Goal: Information Seeking & Learning: Learn about a topic

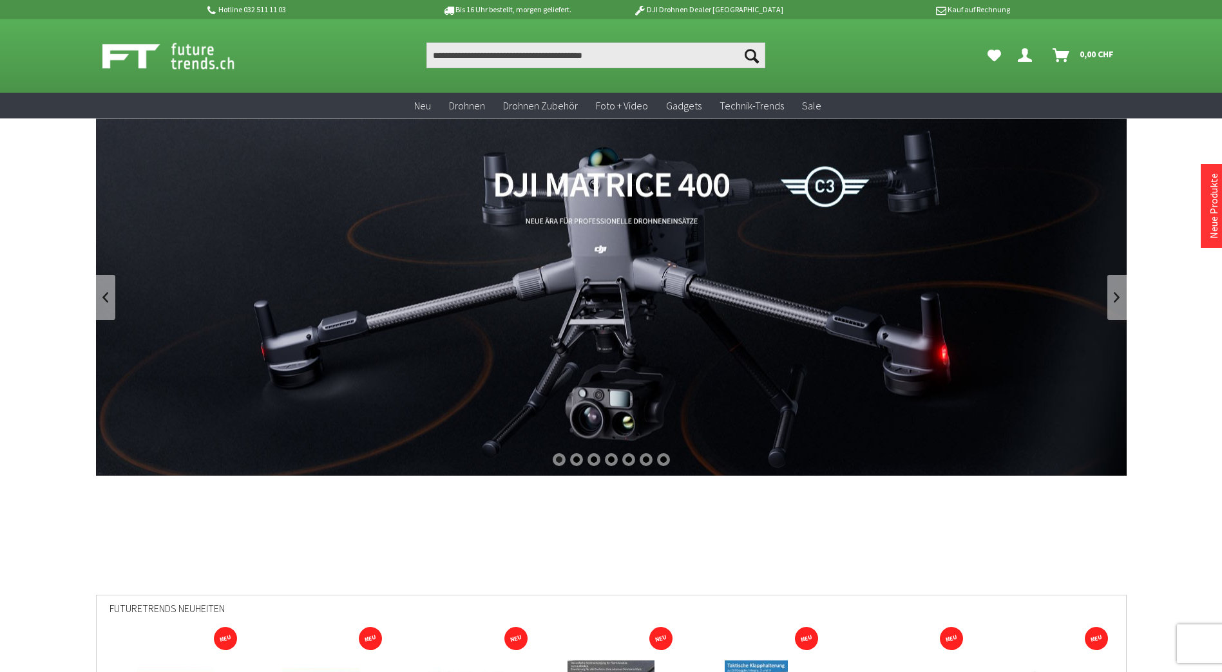
click at [494, 52] on input "Produkt, Marke, Kategorie, EAN, Artikelnummer…" at bounding box center [595, 55] width 339 height 26
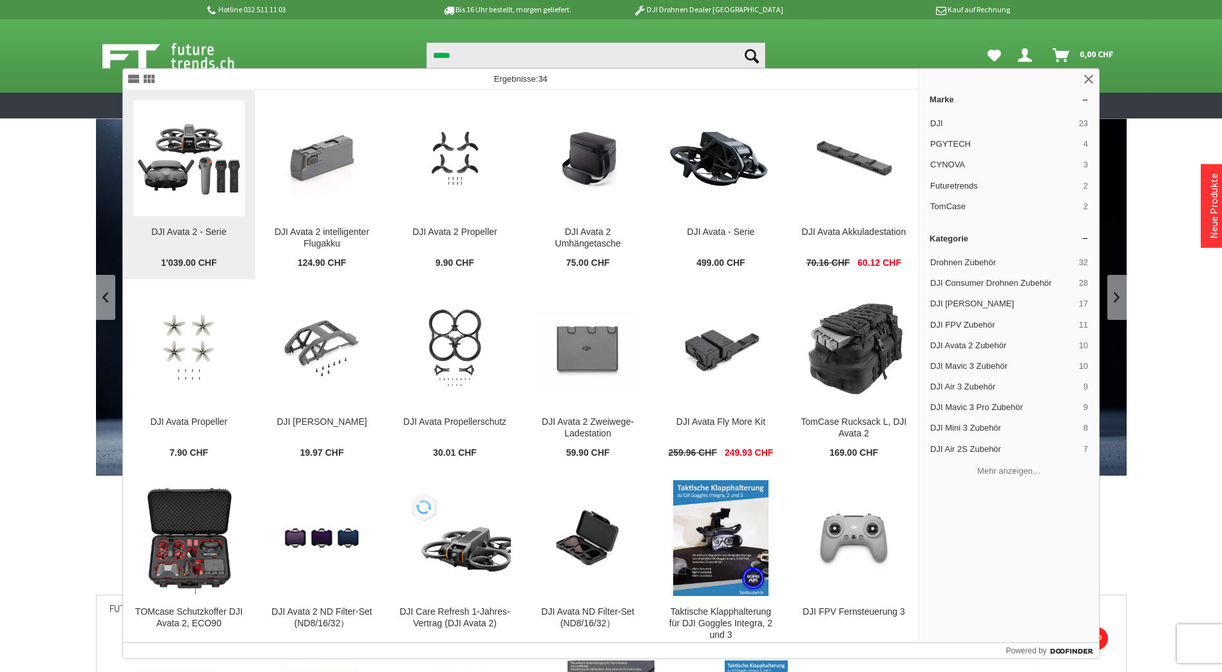
type input "*****"
click at [203, 162] on img at bounding box center [188, 157] width 111 height 111
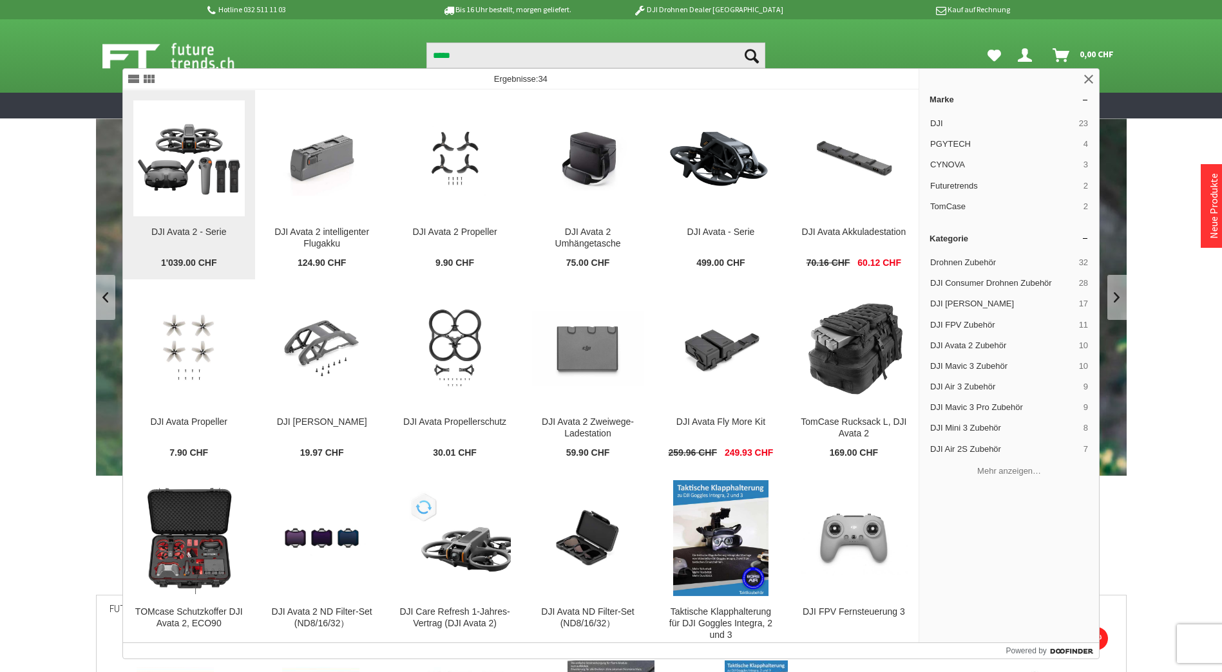
click at [218, 165] on img at bounding box center [188, 157] width 111 height 111
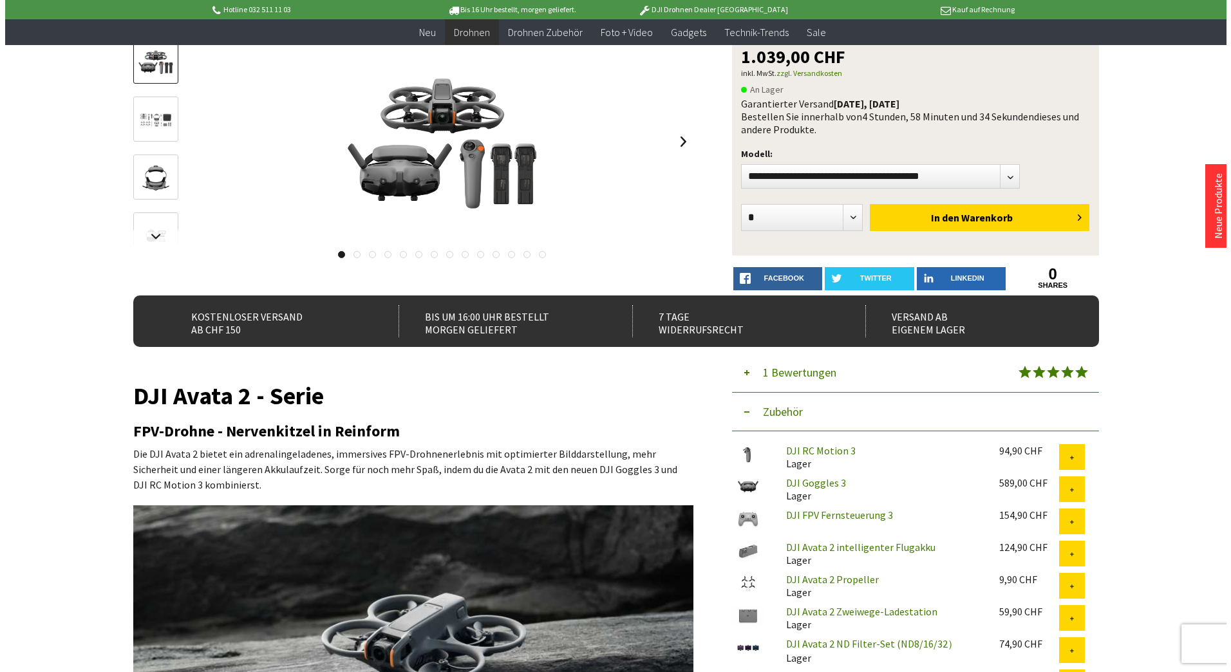
scroll to position [64, 0]
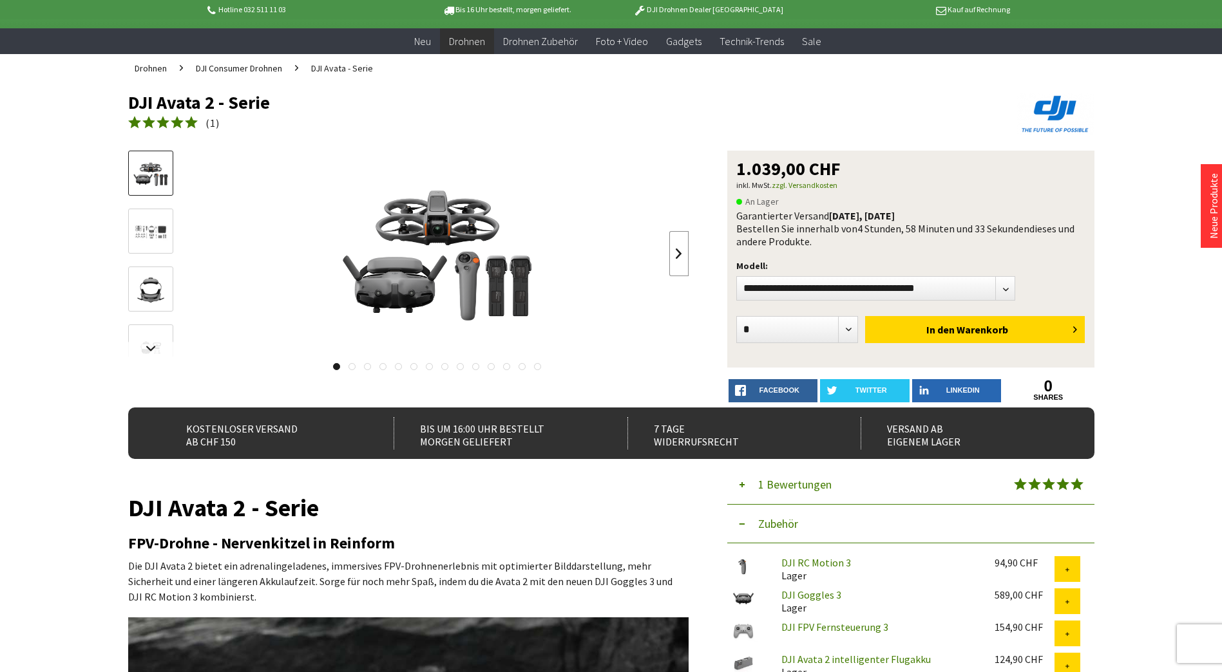
click at [677, 251] on link at bounding box center [678, 253] width 19 height 45
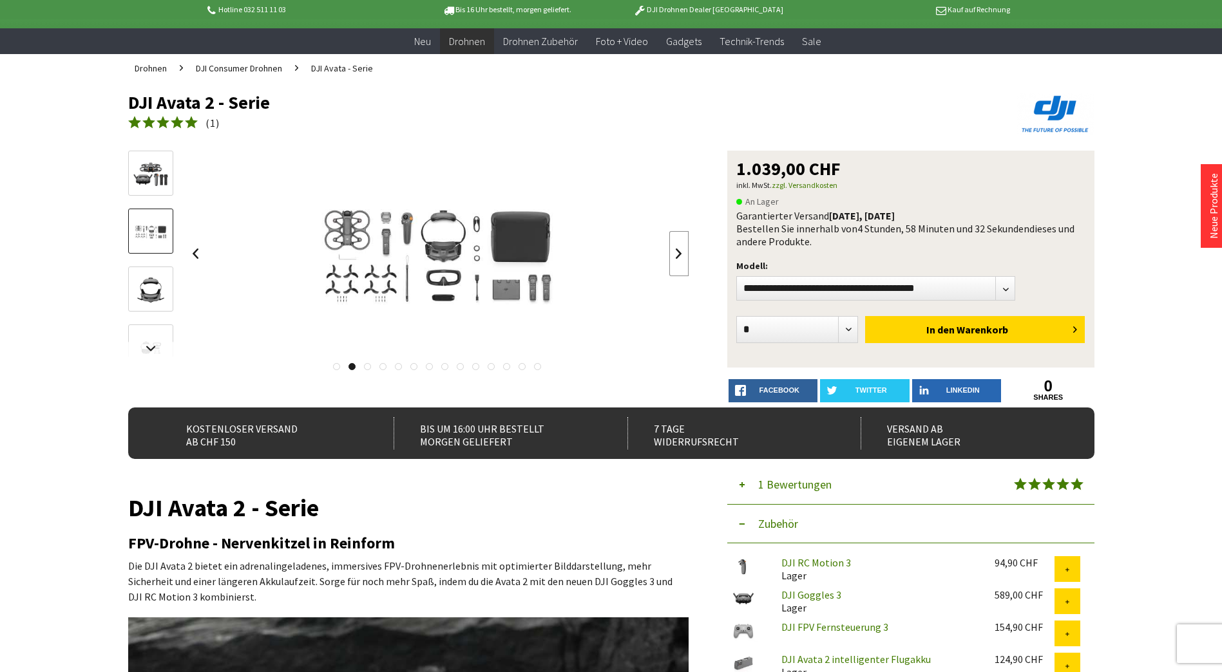
click at [677, 251] on link at bounding box center [678, 253] width 19 height 45
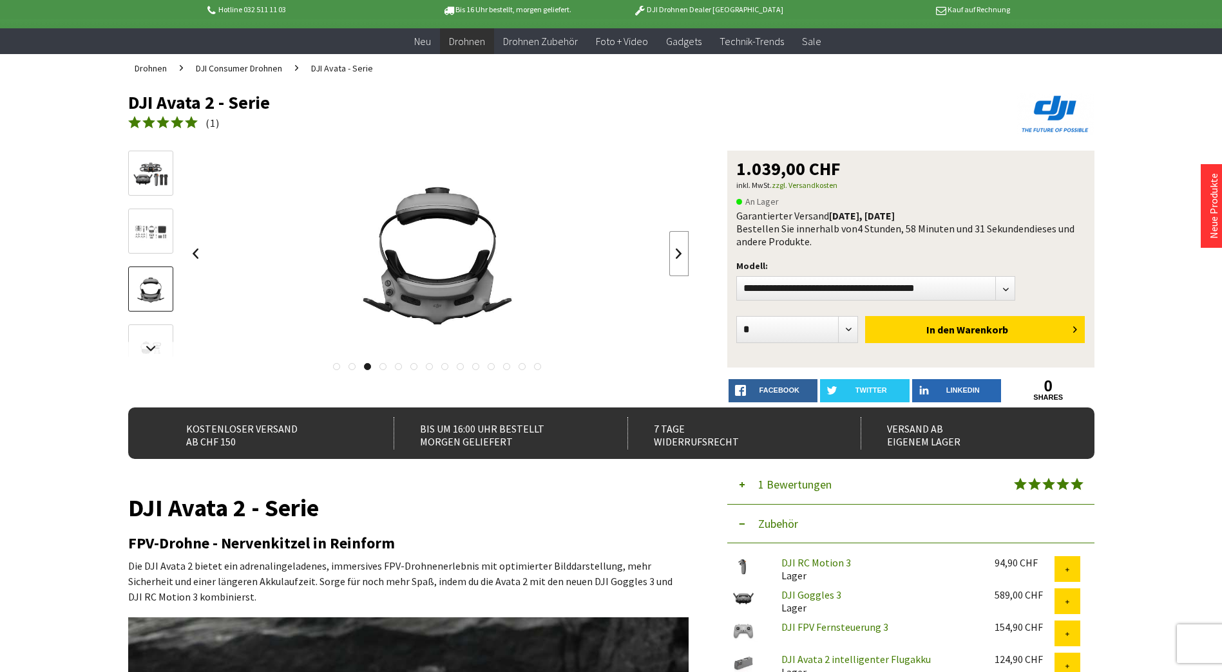
click at [677, 251] on link at bounding box center [678, 253] width 19 height 45
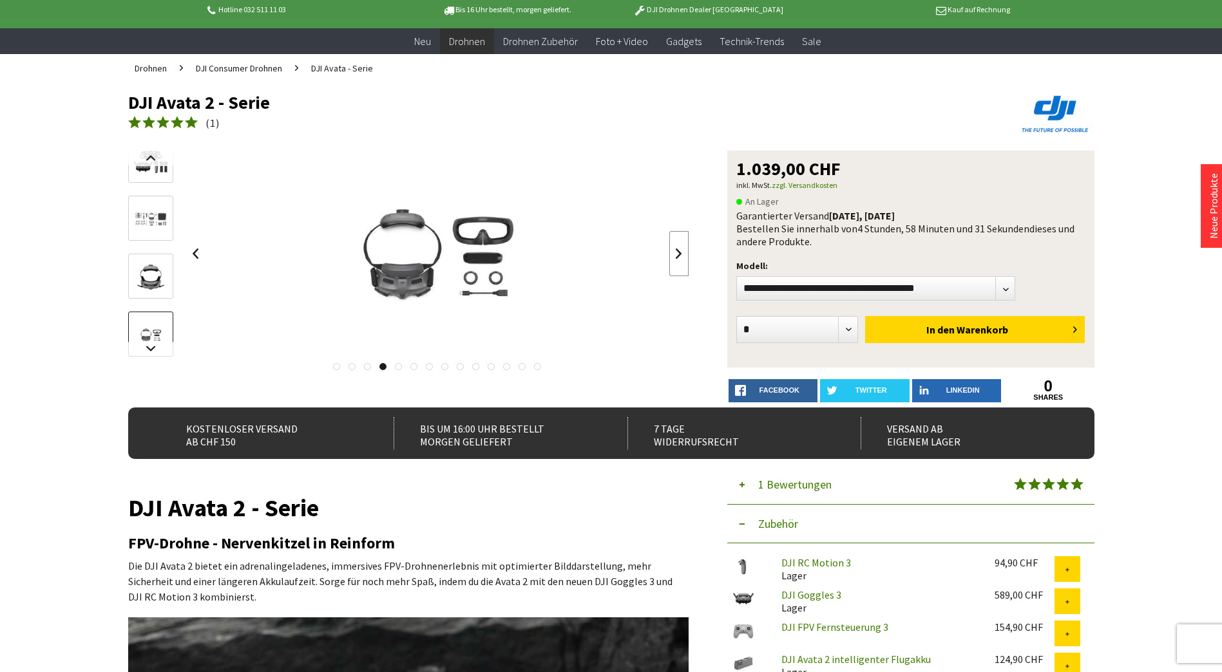
click at [677, 251] on link at bounding box center [678, 253] width 19 height 45
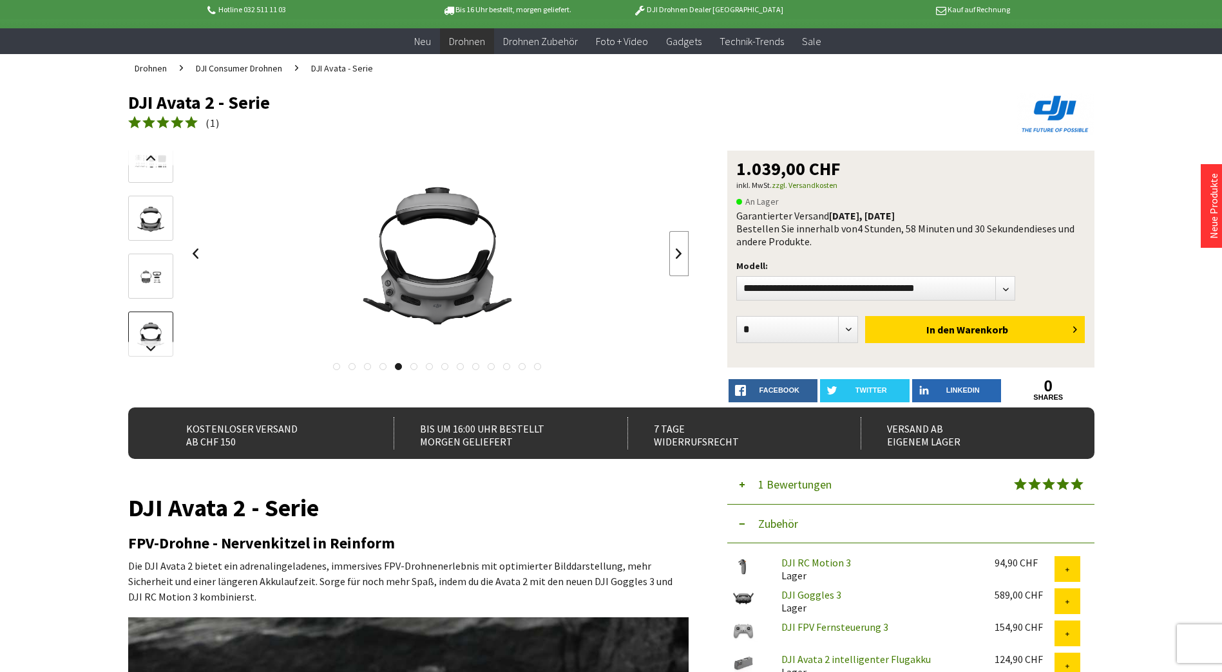
click at [677, 251] on link at bounding box center [678, 253] width 19 height 45
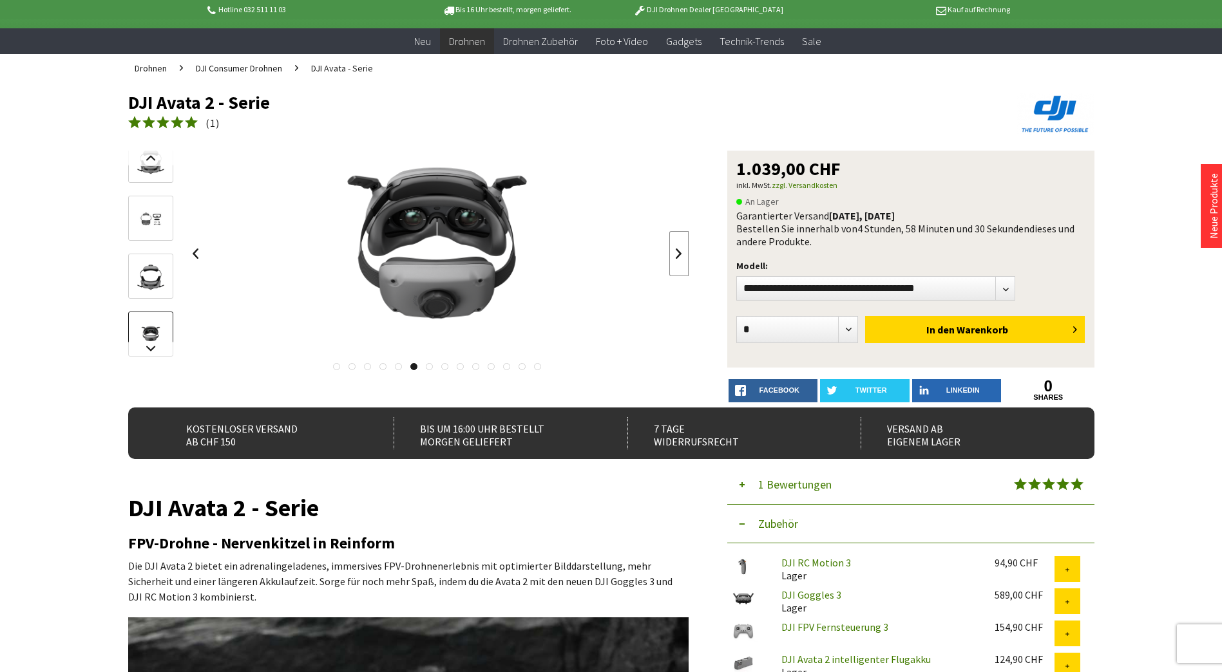
click at [677, 251] on link at bounding box center [678, 253] width 19 height 45
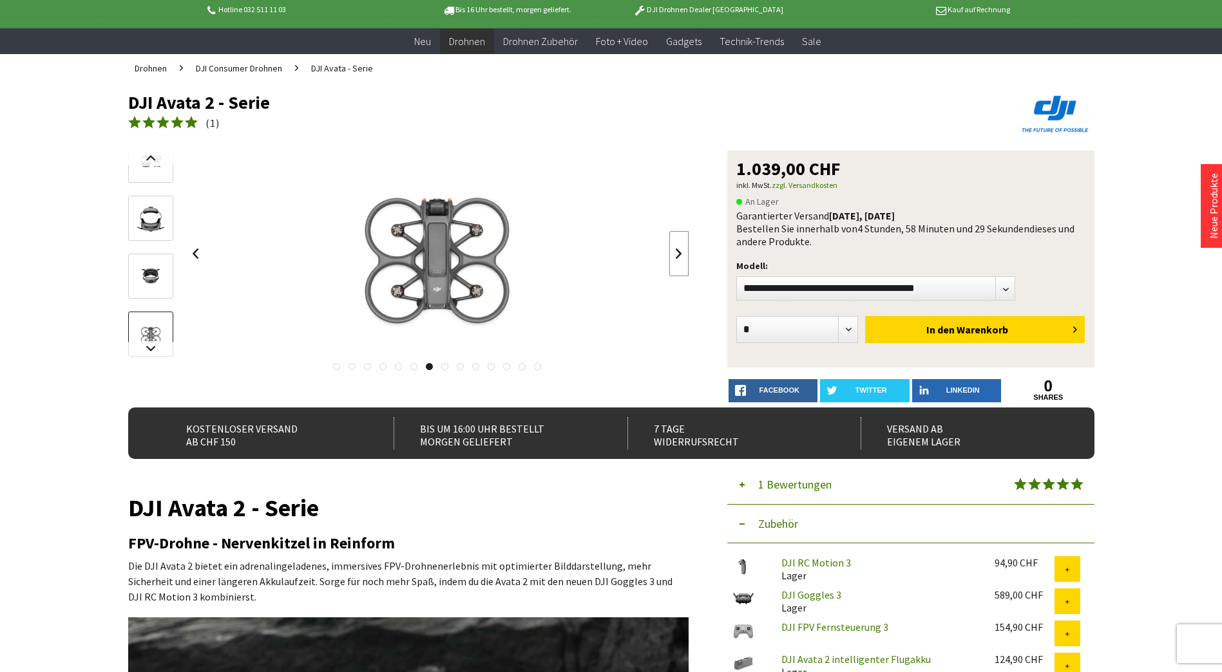
click at [677, 251] on link at bounding box center [678, 253] width 19 height 45
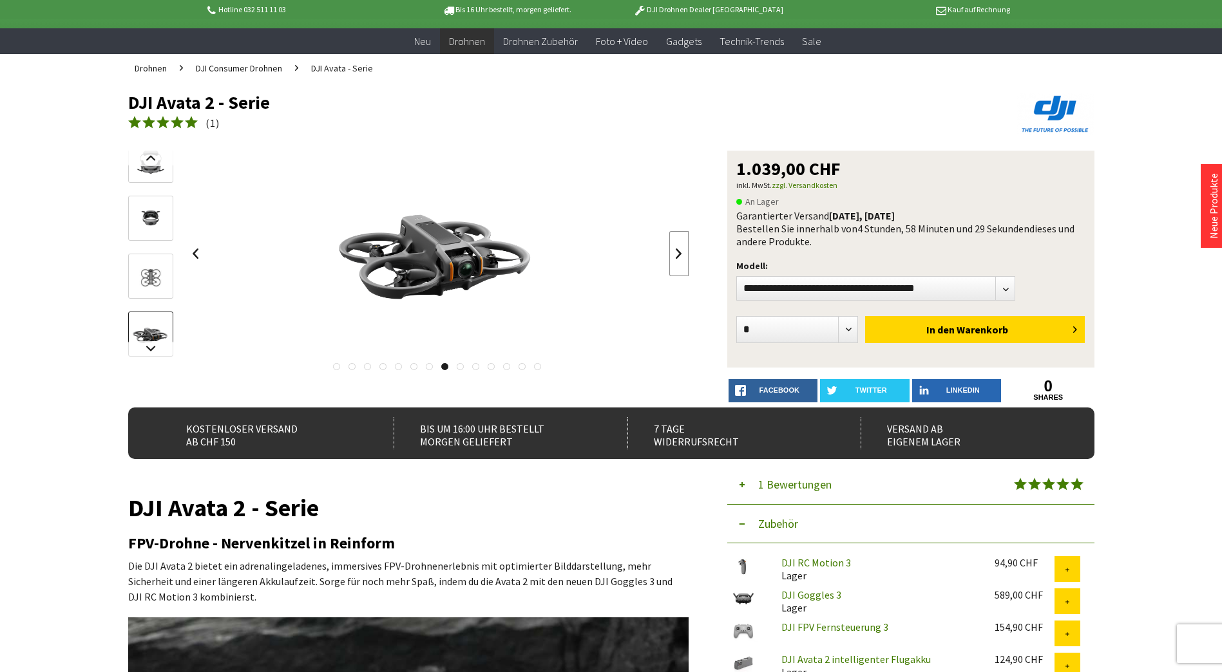
click at [677, 251] on link at bounding box center [678, 253] width 19 height 45
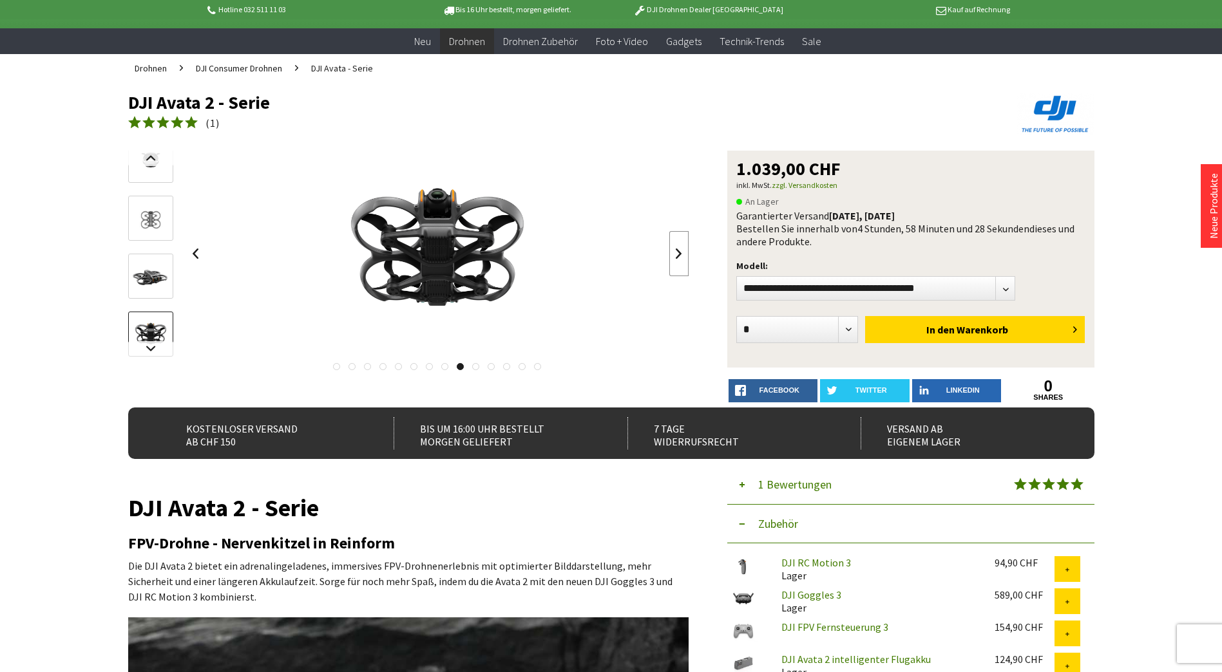
click at [677, 251] on link at bounding box center [678, 253] width 19 height 45
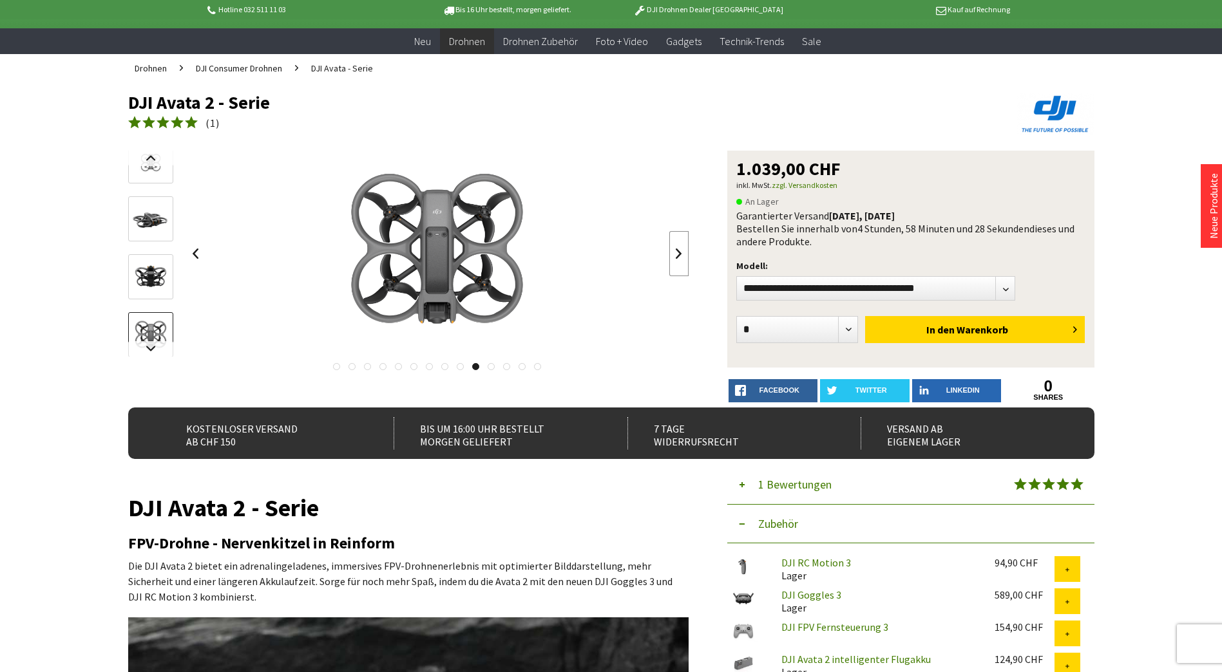
click at [677, 251] on link at bounding box center [678, 253] width 19 height 45
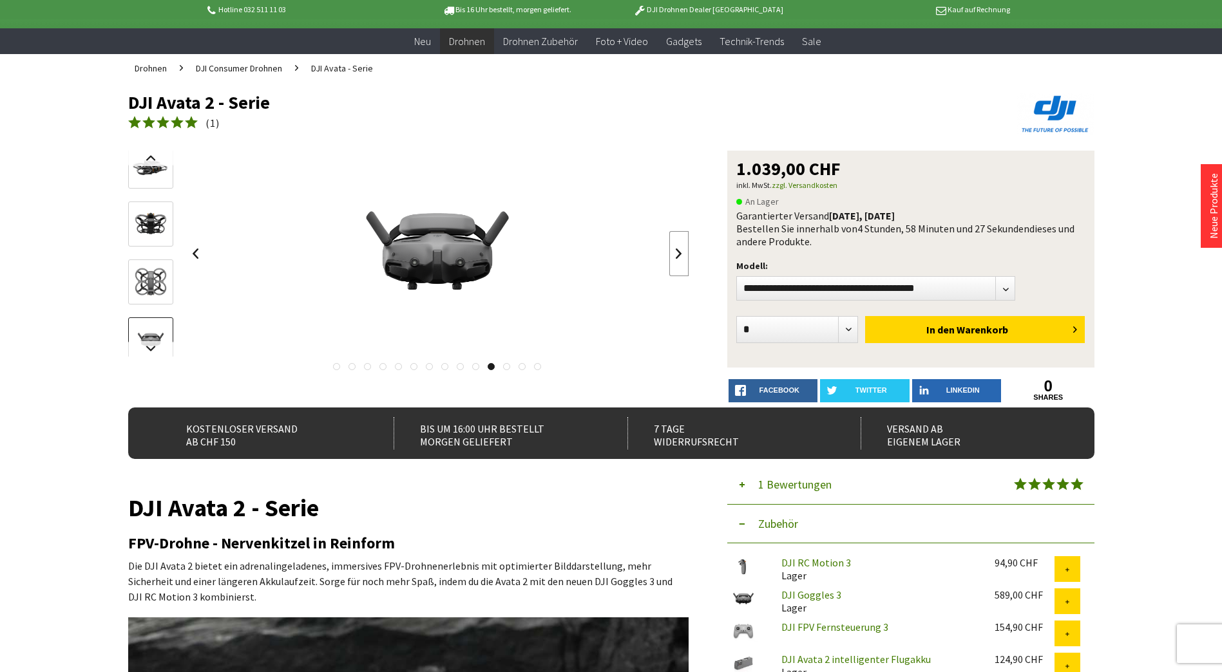
click at [677, 251] on link at bounding box center [678, 253] width 19 height 45
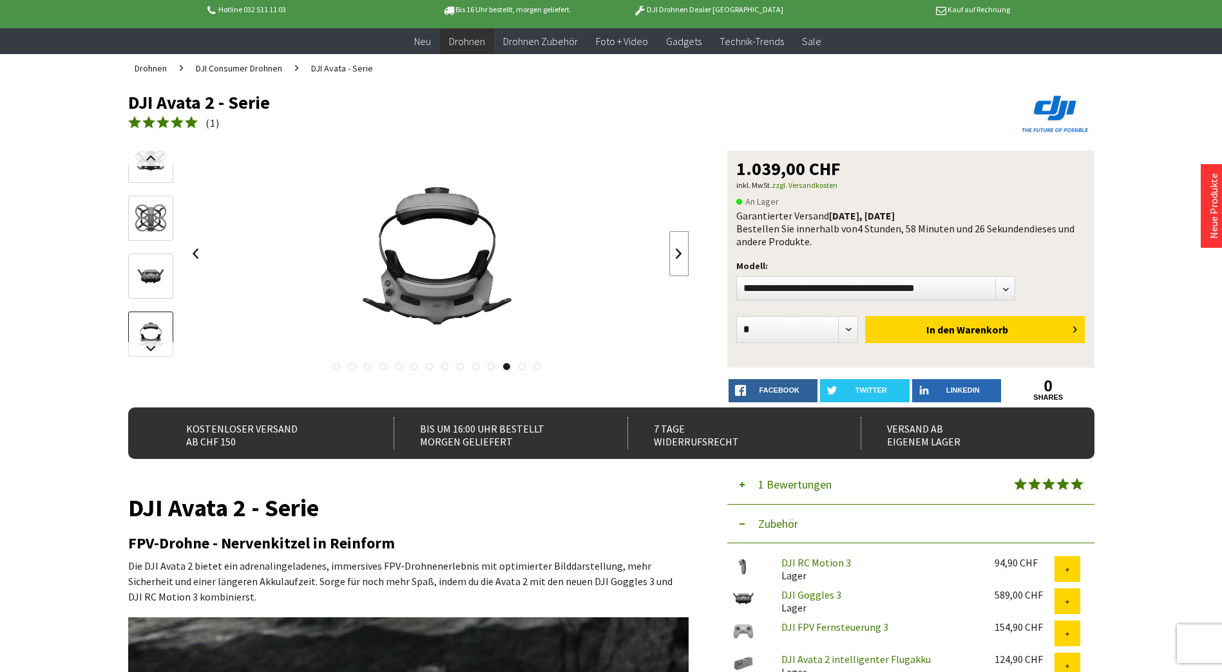
click at [677, 251] on link at bounding box center [678, 253] width 19 height 45
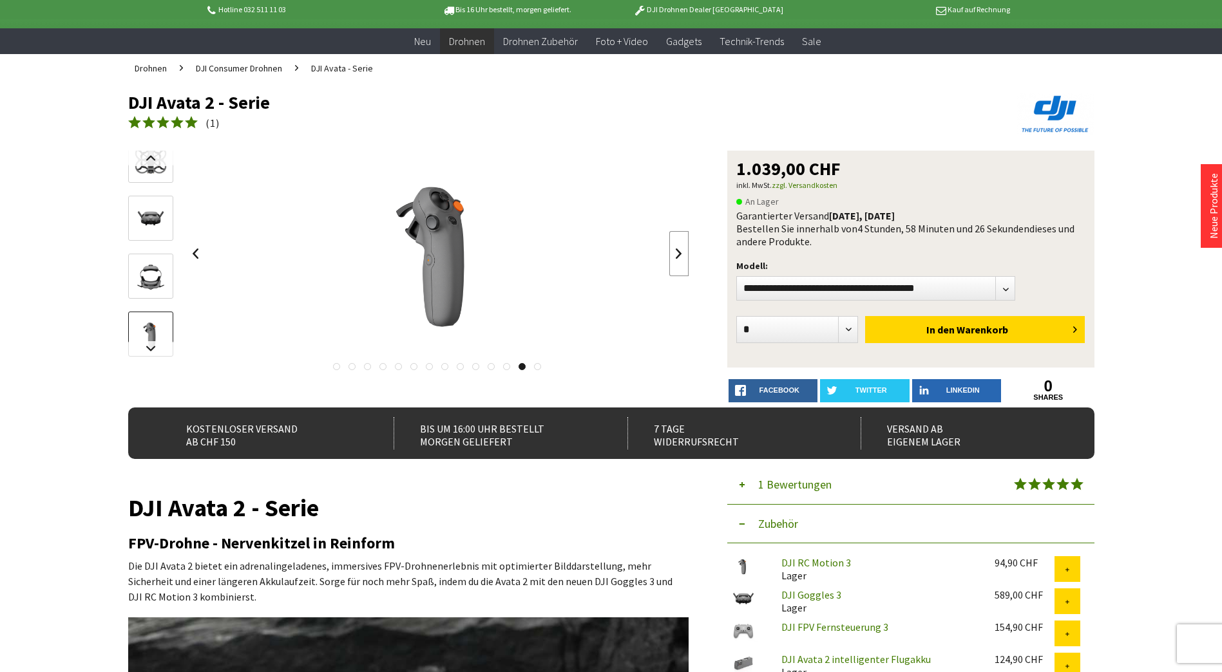
click at [677, 251] on link at bounding box center [678, 253] width 19 height 45
click at [677, 251] on div at bounding box center [437, 254] width 503 height 206
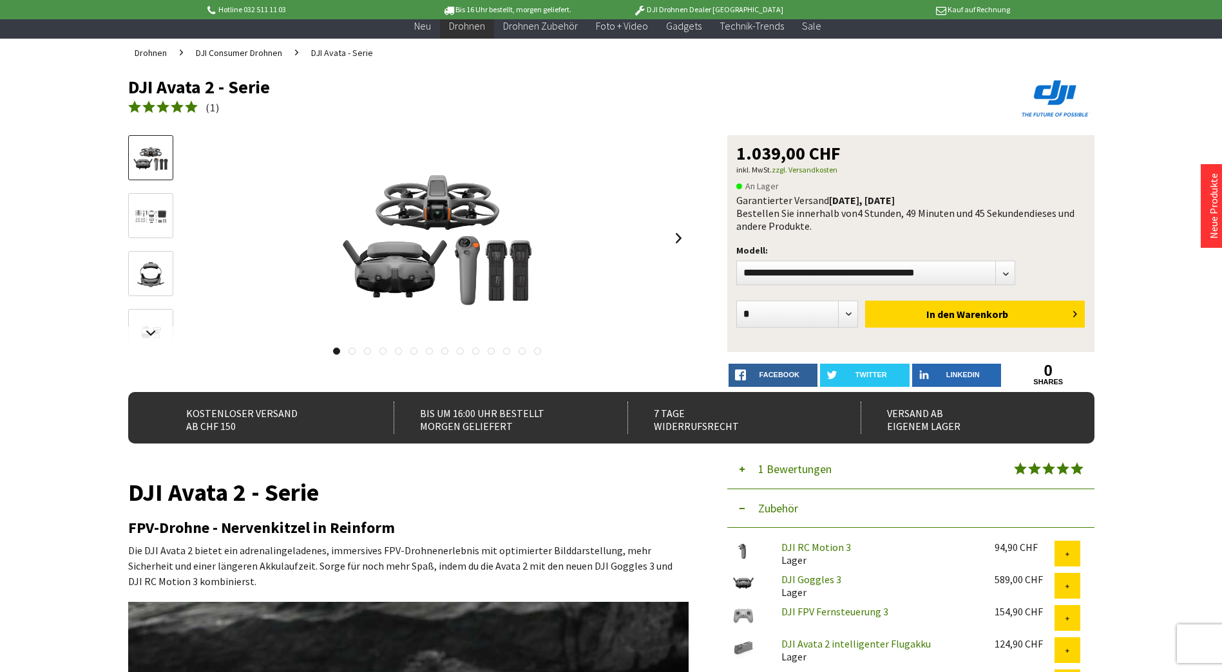
scroll to position [66, 0]
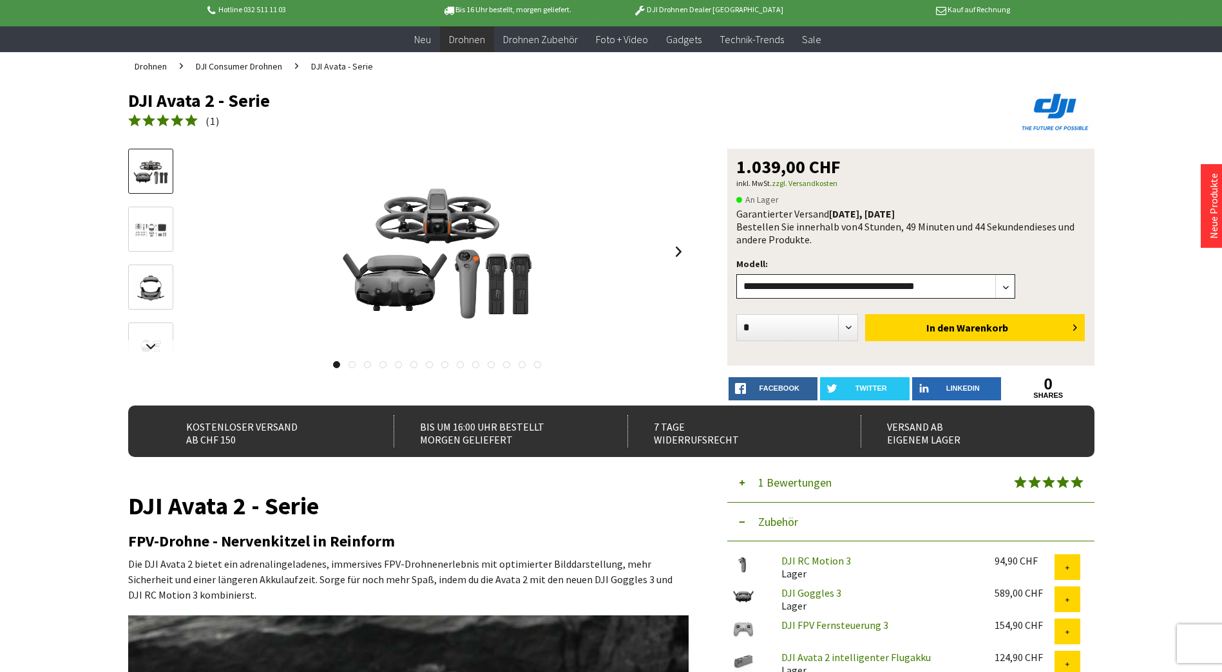
click at [800, 292] on select"] "**********" at bounding box center [875, 286] width 279 height 24
click at [959, 287] on select"] "**********" at bounding box center [875, 286] width 279 height 24
click at [680, 261] on link at bounding box center [678, 251] width 19 height 45
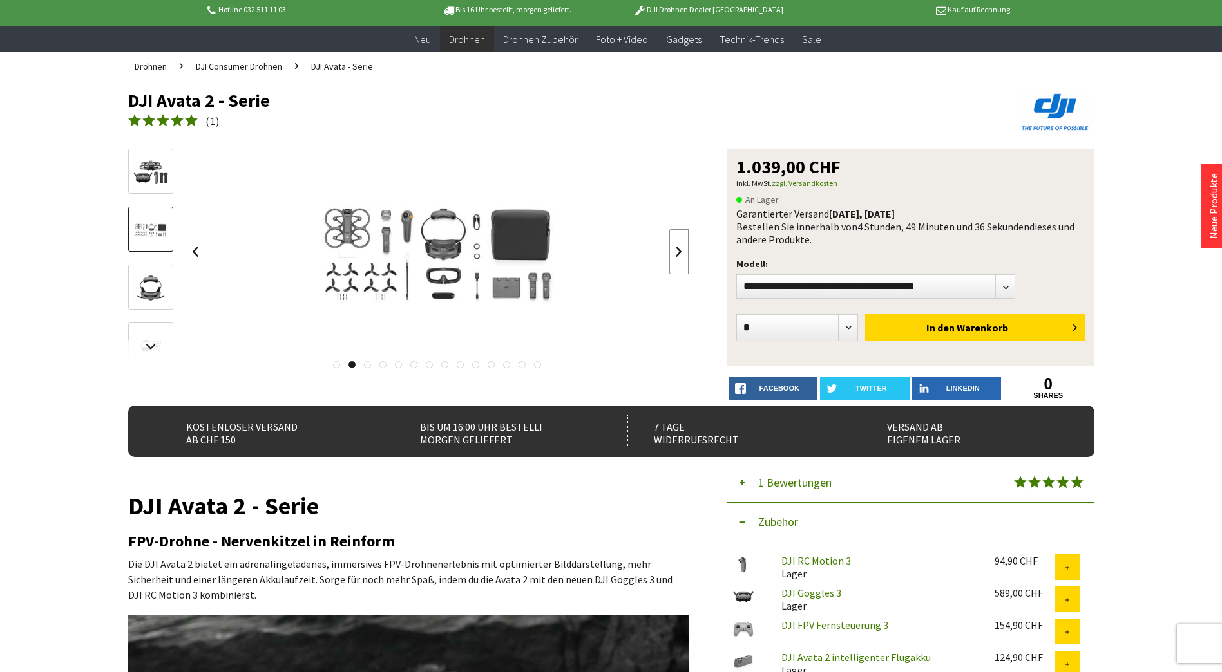
click at [680, 261] on link at bounding box center [678, 251] width 19 height 45
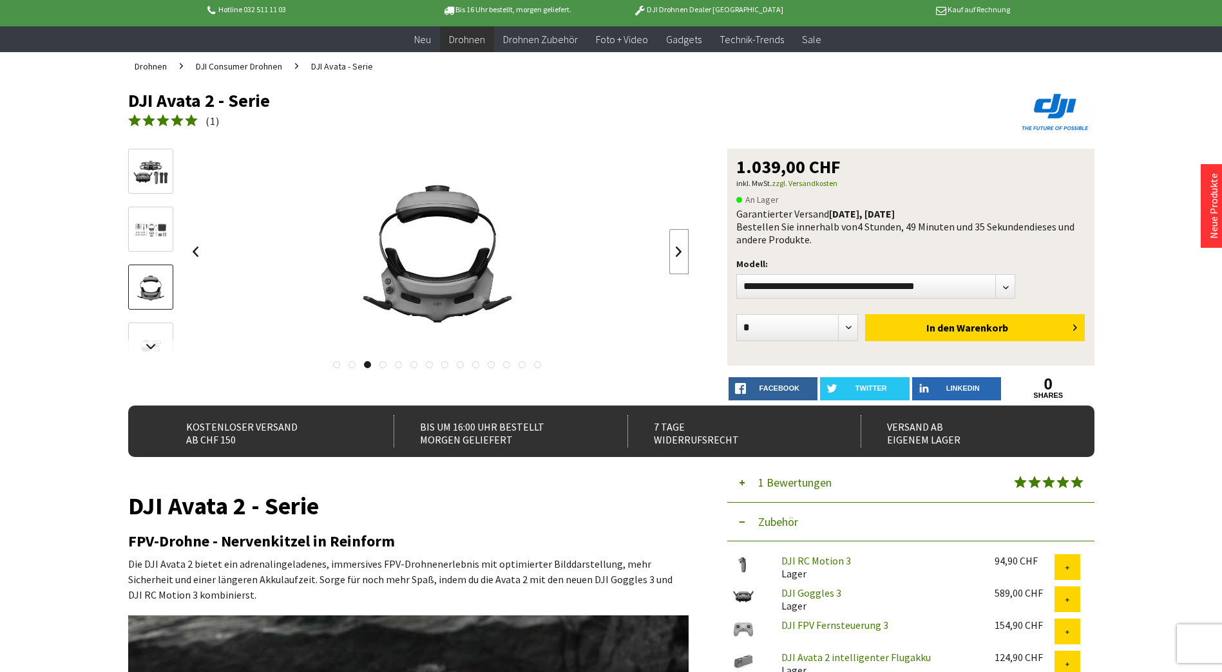
click at [680, 261] on link at bounding box center [678, 251] width 19 height 45
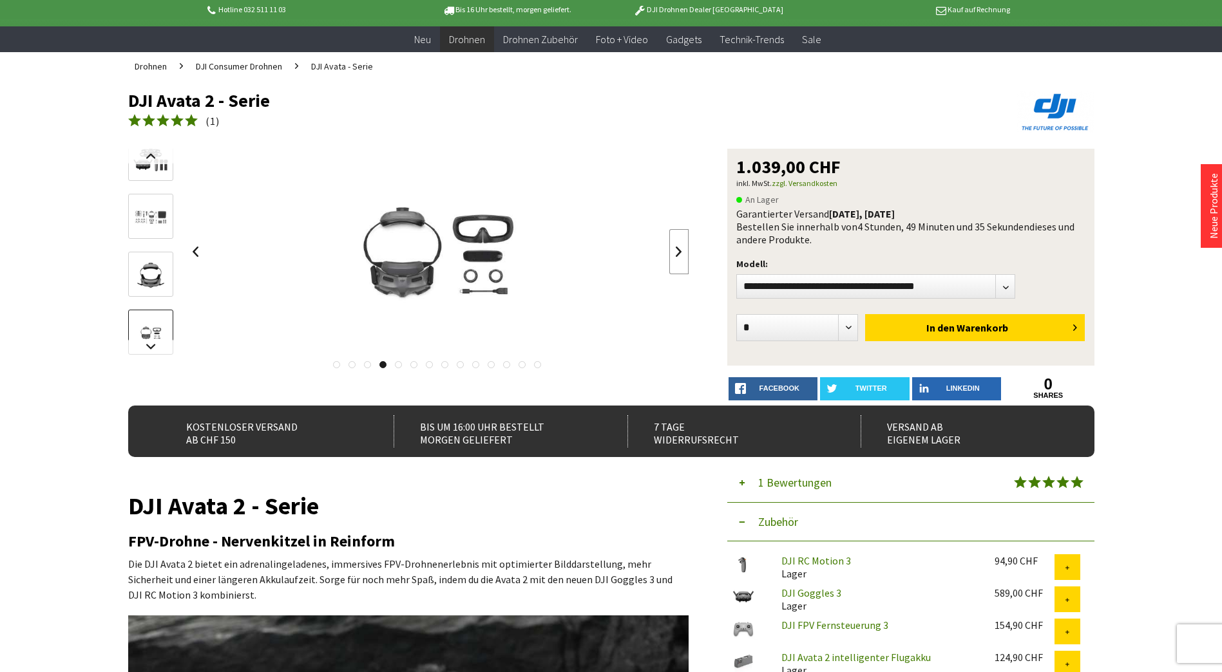
click at [680, 261] on link at bounding box center [678, 251] width 19 height 45
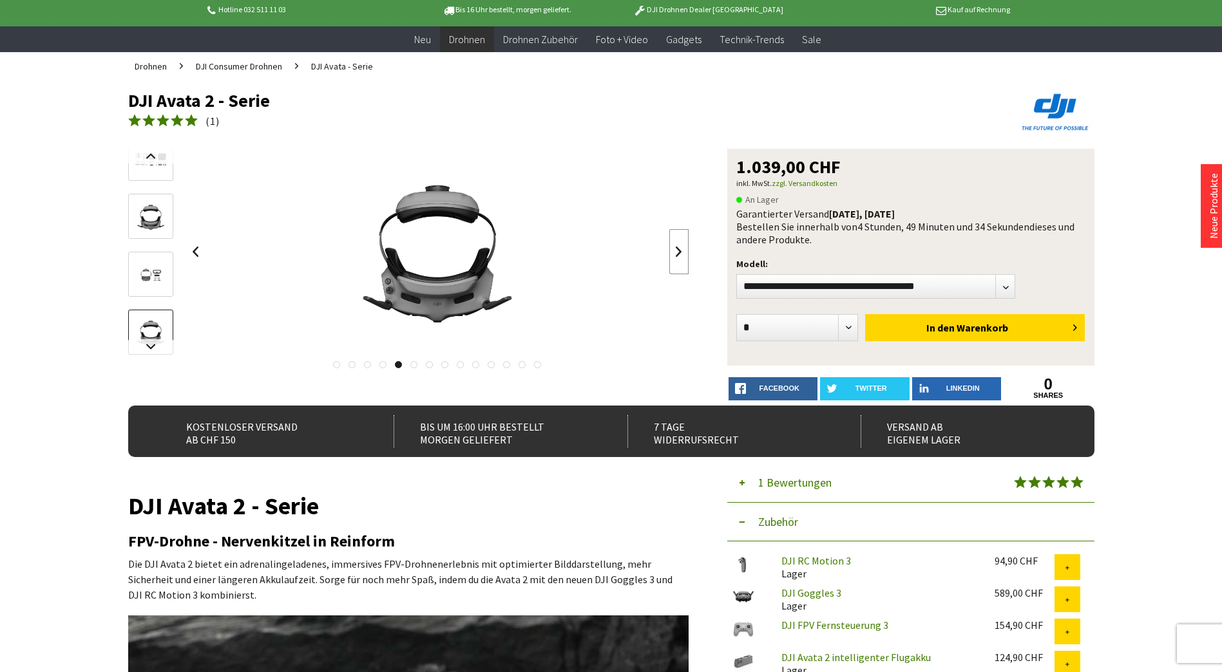
click at [680, 261] on link at bounding box center [678, 251] width 19 height 45
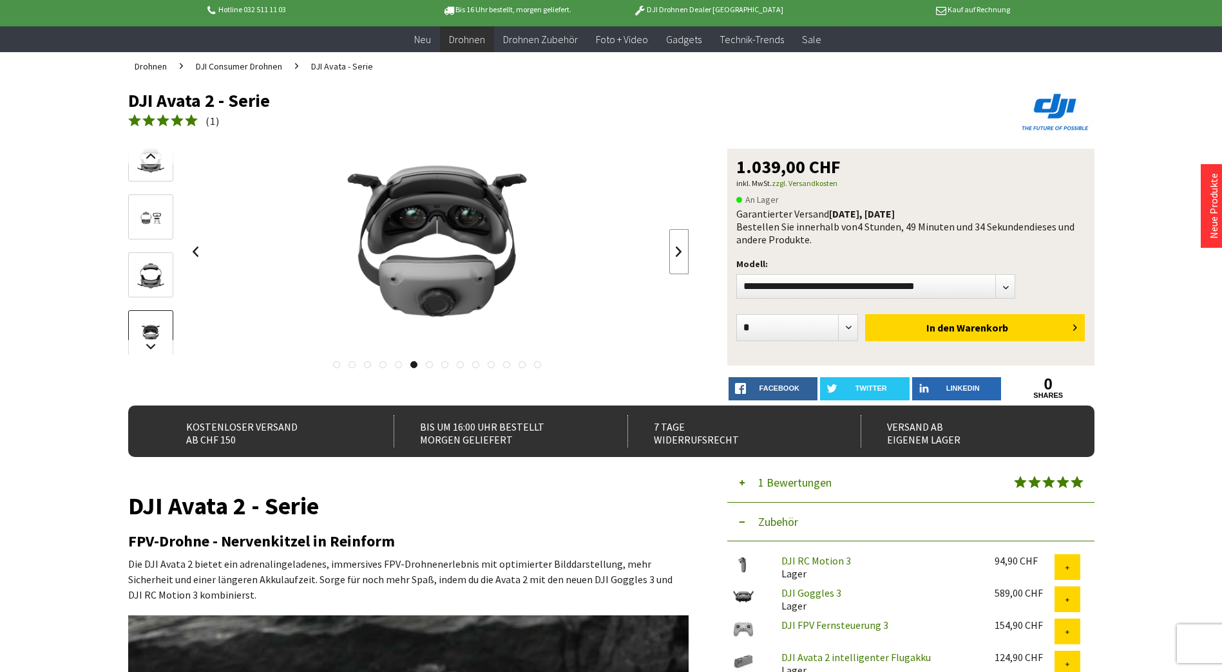
click at [680, 261] on link at bounding box center [678, 251] width 19 height 45
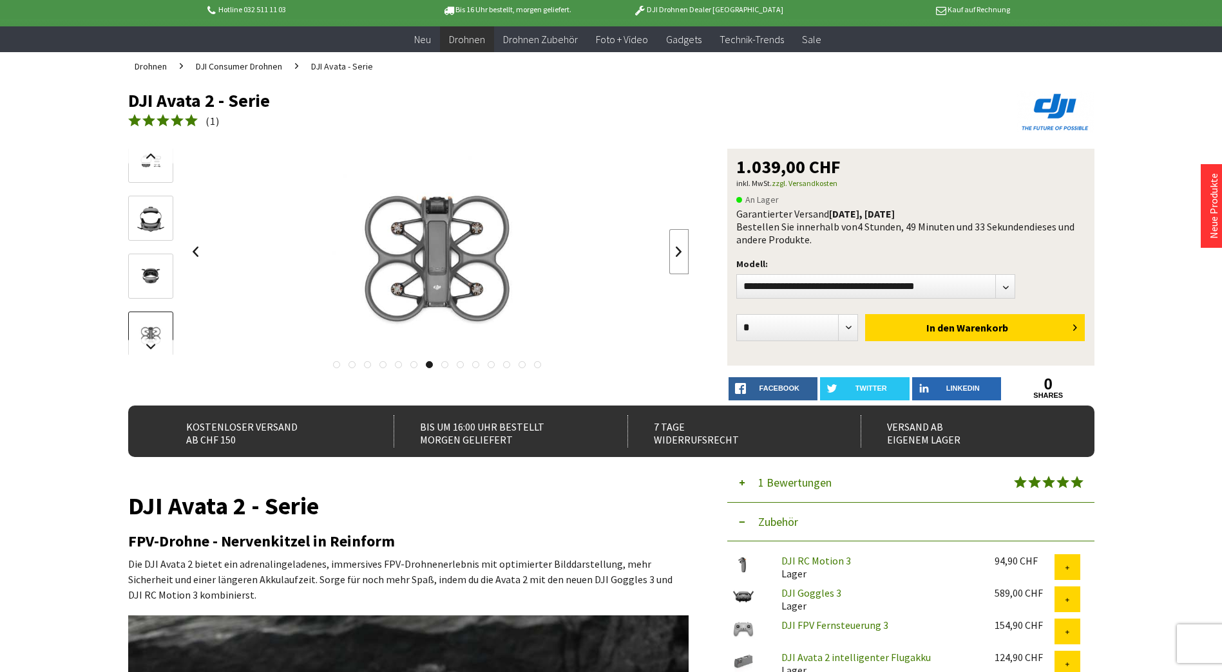
click at [680, 261] on link at bounding box center [678, 251] width 19 height 45
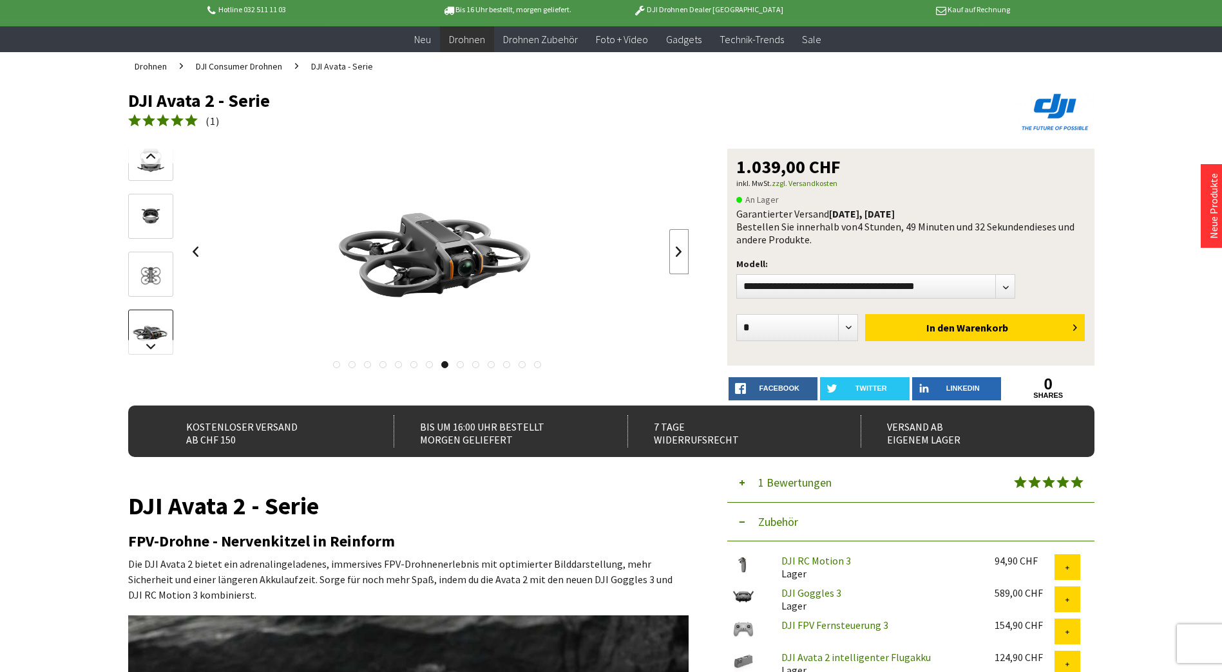
click at [680, 261] on link at bounding box center [678, 251] width 19 height 45
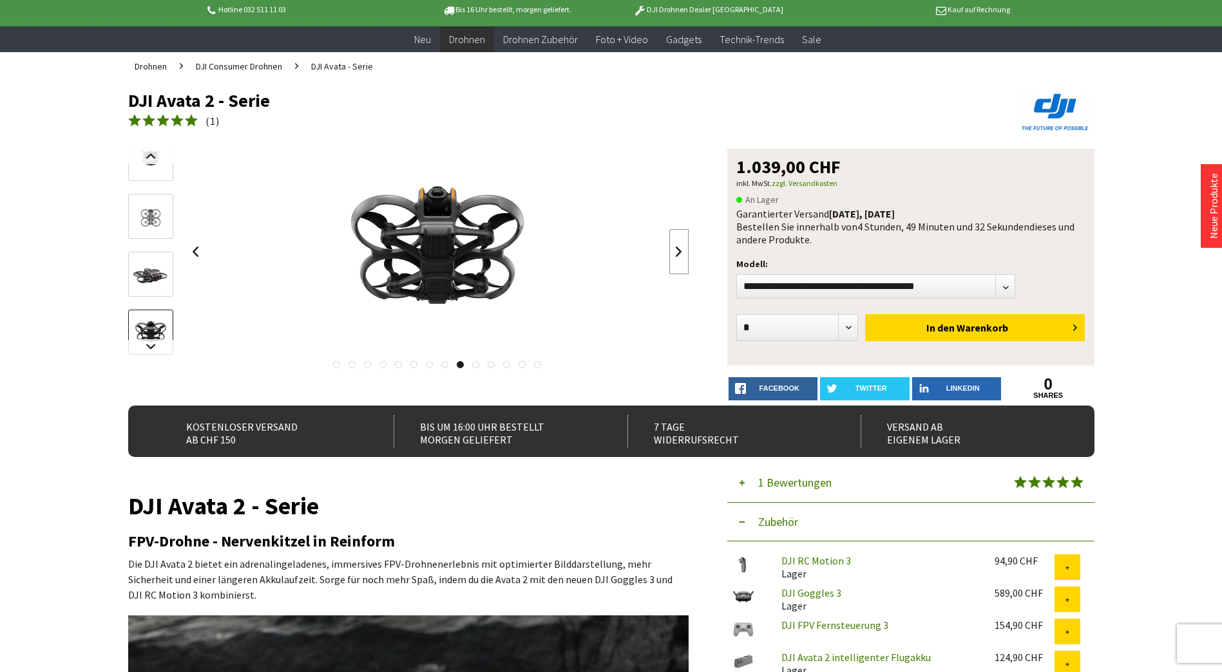
click at [680, 261] on link at bounding box center [678, 251] width 19 height 45
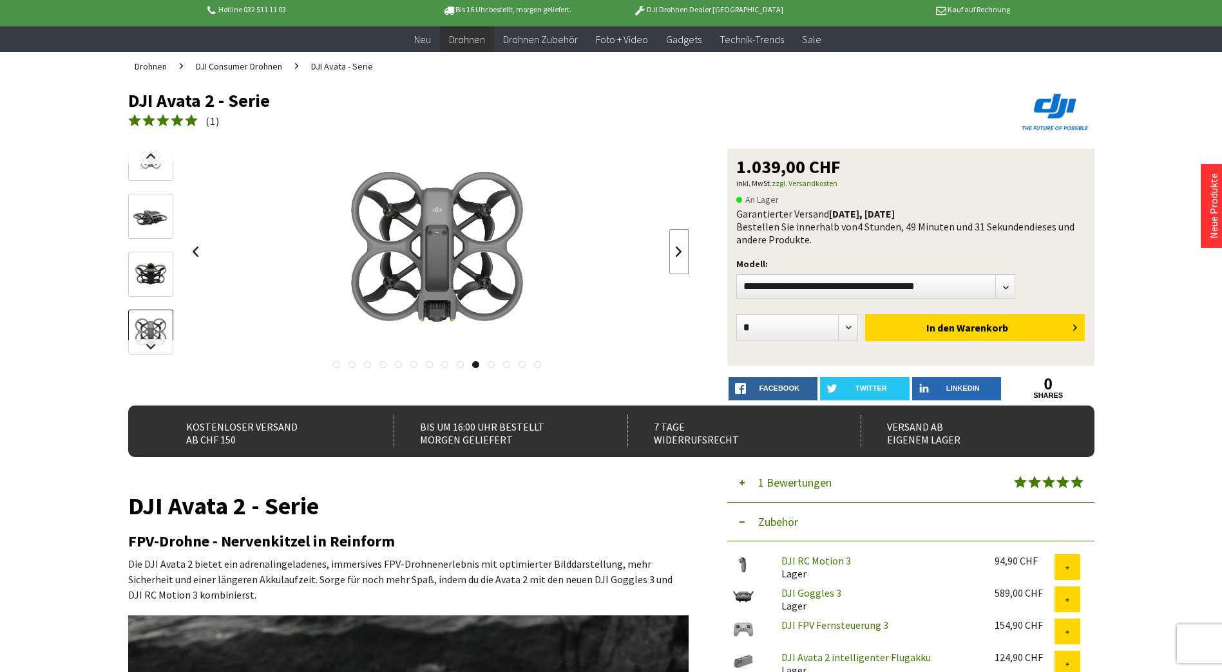
click at [680, 261] on link at bounding box center [678, 251] width 19 height 45
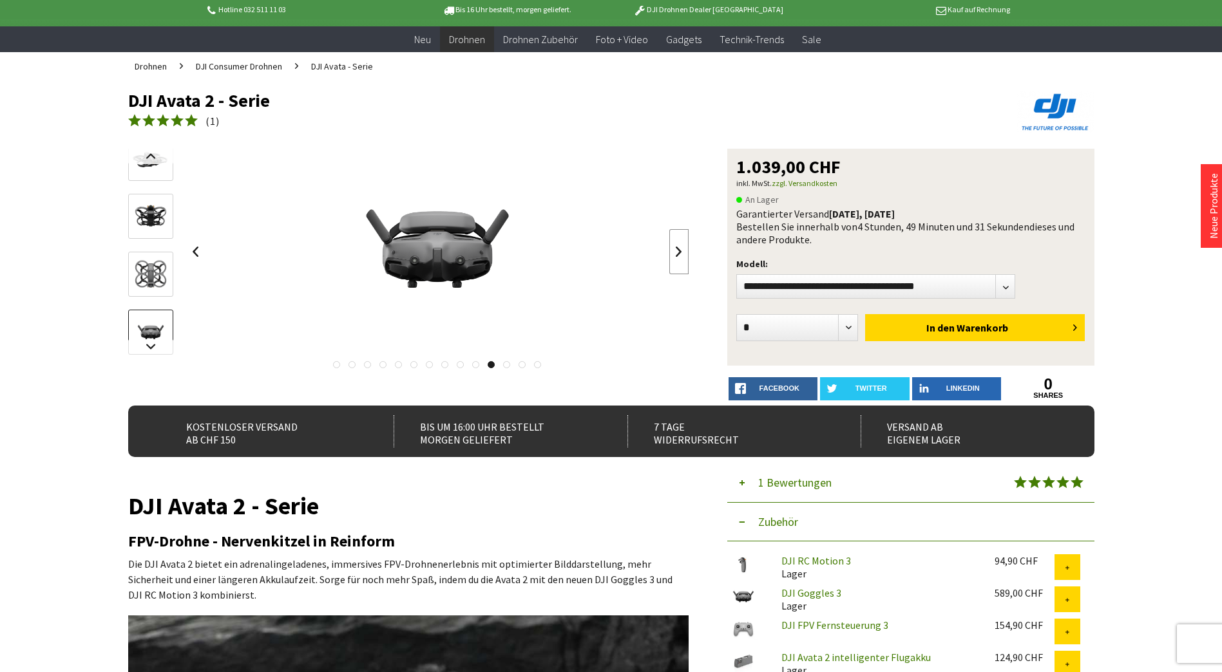
click at [680, 261] on link at bounding box center [678, 251] width 19 height 45
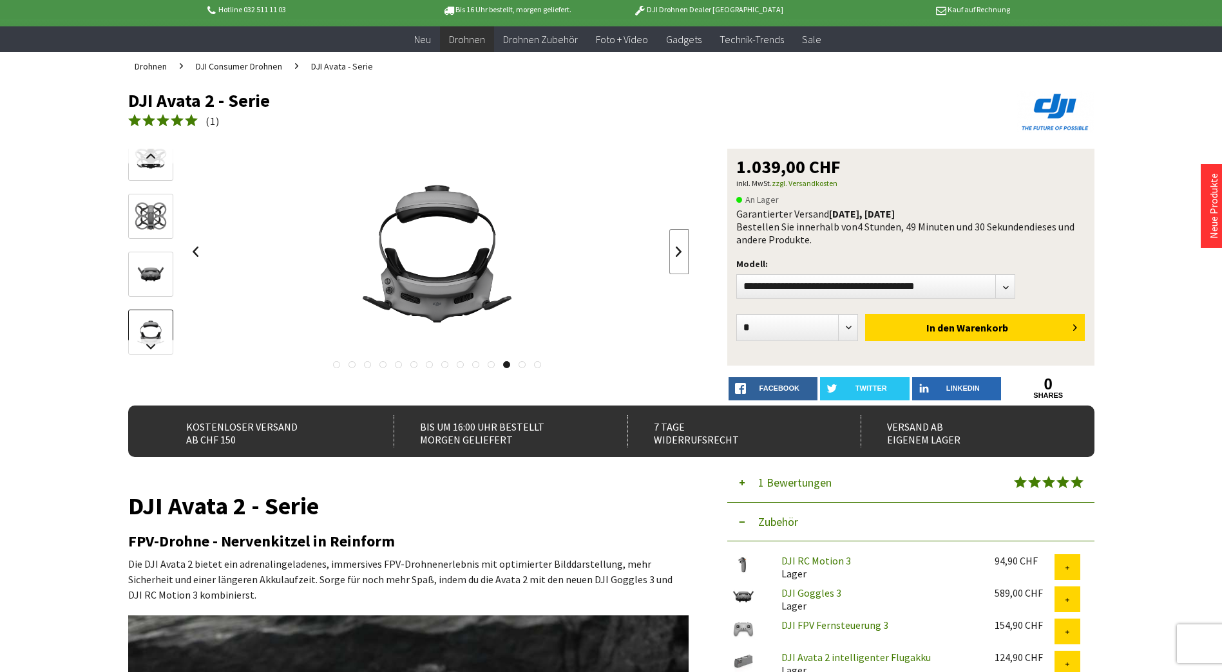
click at [680, 261] on link at bounding box center [678, 251] width 19 height 45
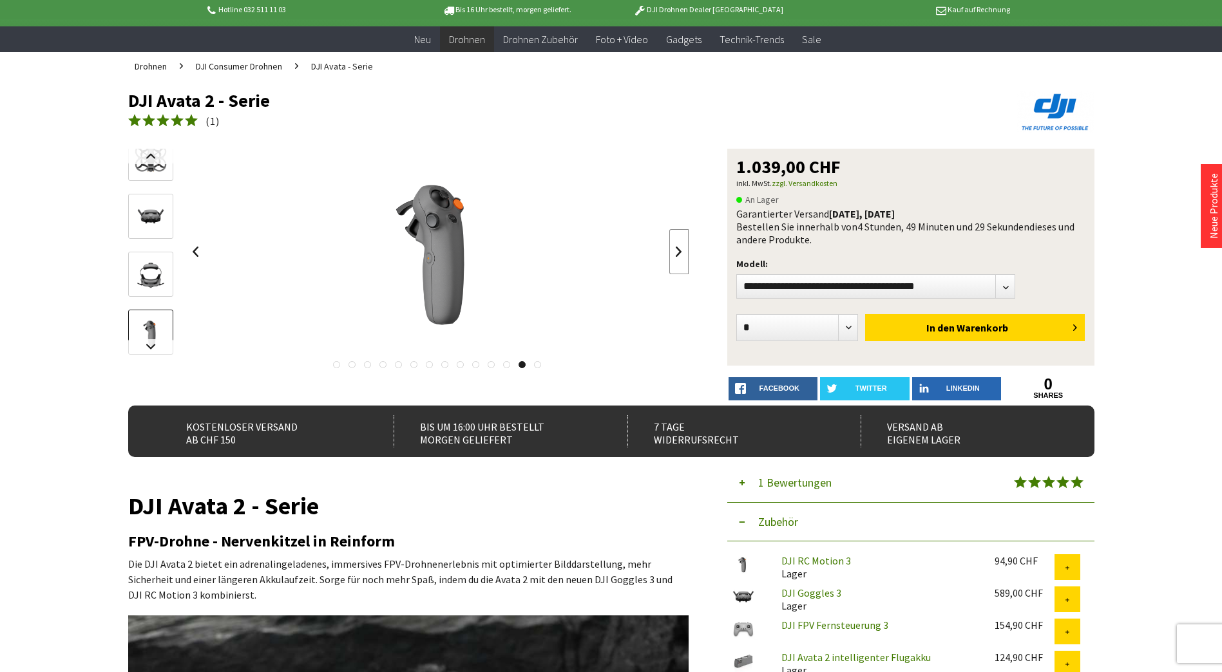
click at [680, 261] on link at bounding box center [678, 251] width 19 height 45
click at [680, 261] on div at bounding box center [437, 252] width 503 height 206
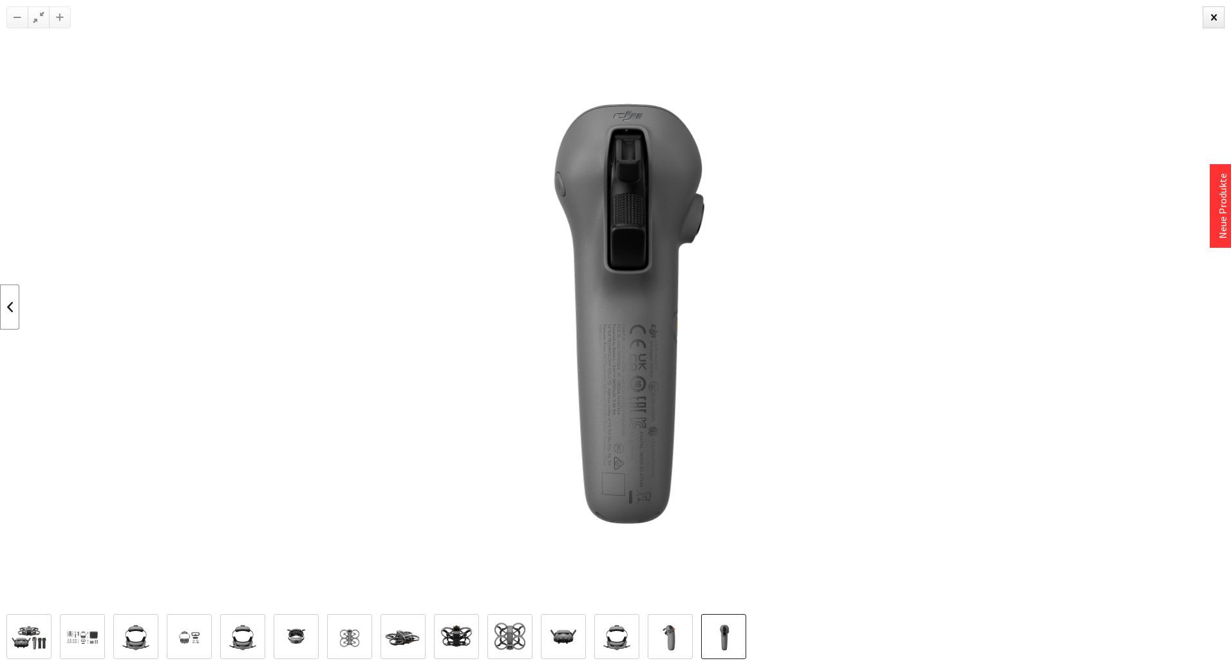
click at [10, 311] on link at bounding box center [9, 307] width 19 height 45
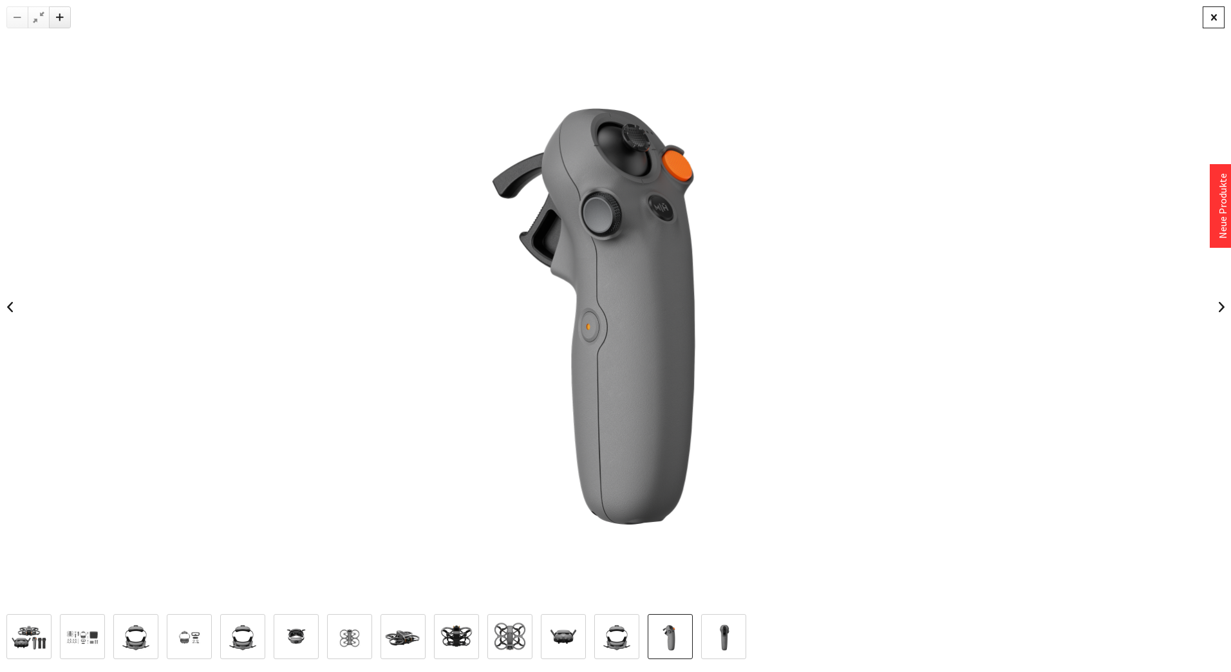
click at [1214, 20] on div at bounding box center [1214, 17] width 22 height 22
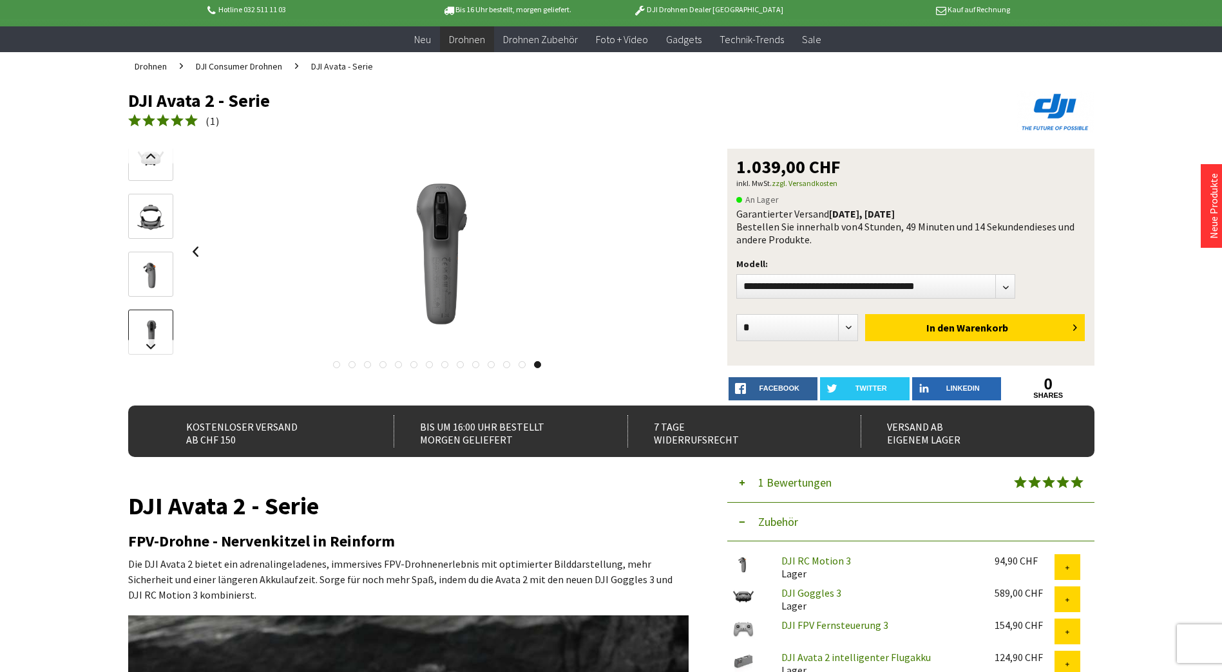
click at [335, 368] on link at bounding box center [336, 364] width 7 height 7
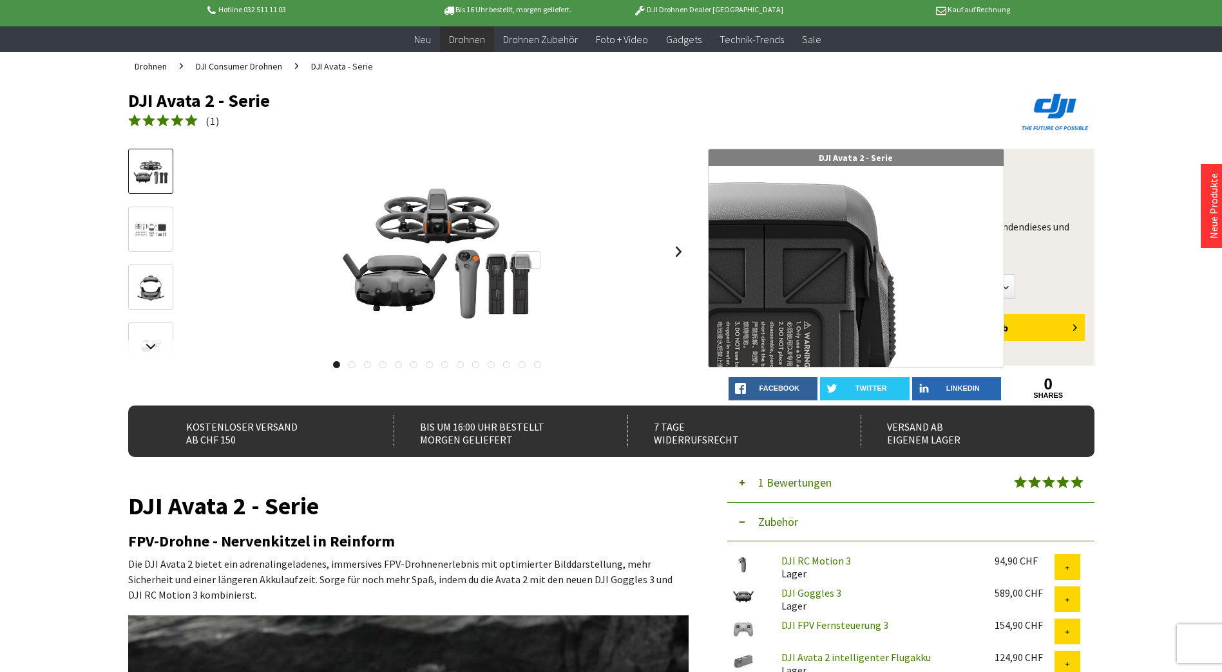
click at [534, 260] on div at bounding box center [527, 260] width 24 height 18
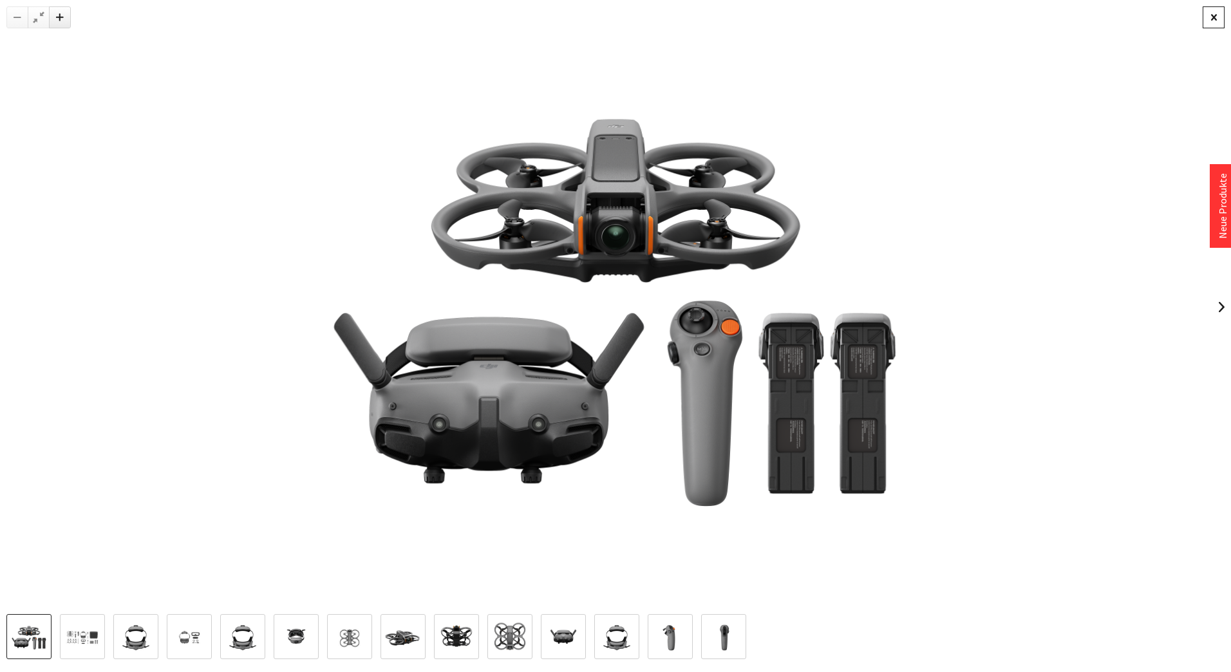
click at [1211, 23] on div at bounding box center [1214, 17] width 22 height 22
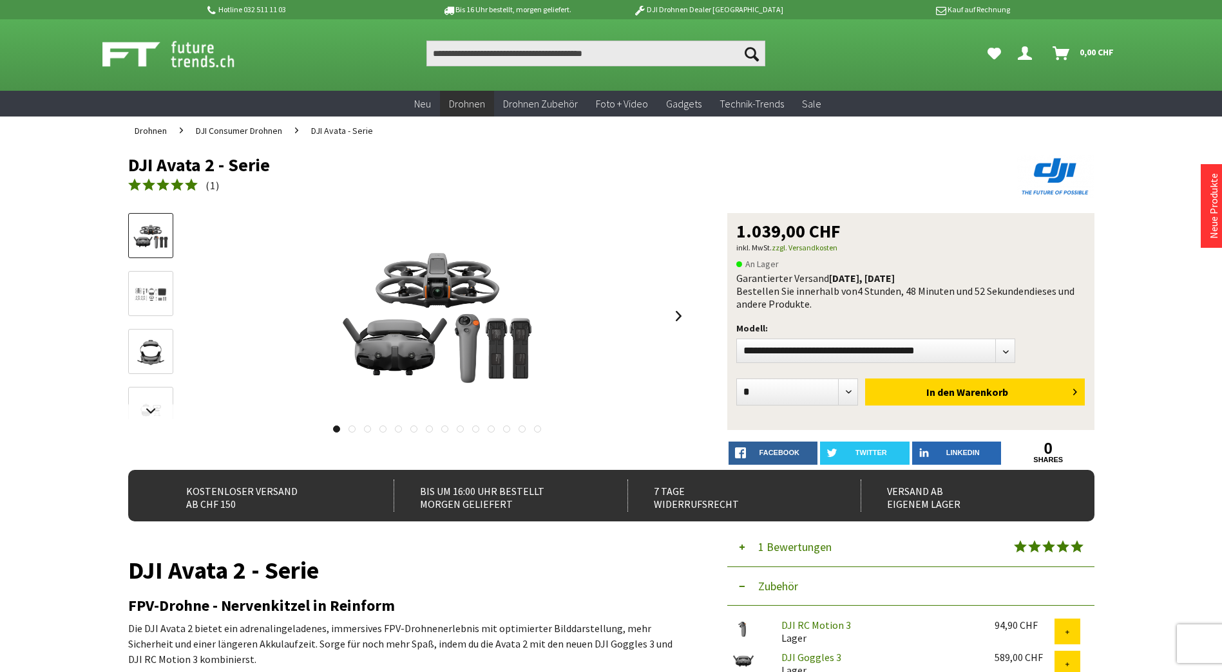
scroll to position [0, 0]
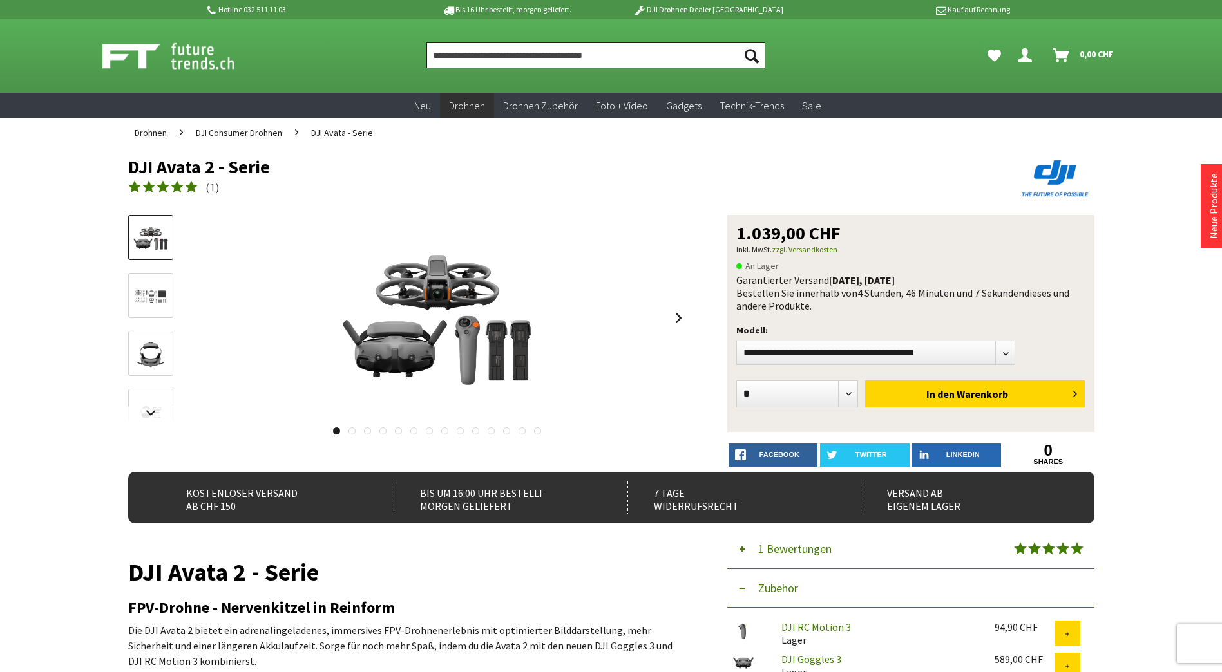
click at [486, 55] on input "Produkt, Marke, Kategorie, EAN, Artikelnummer…" at bounding box center [595, 55] width 339 height 26
paste input "**********"
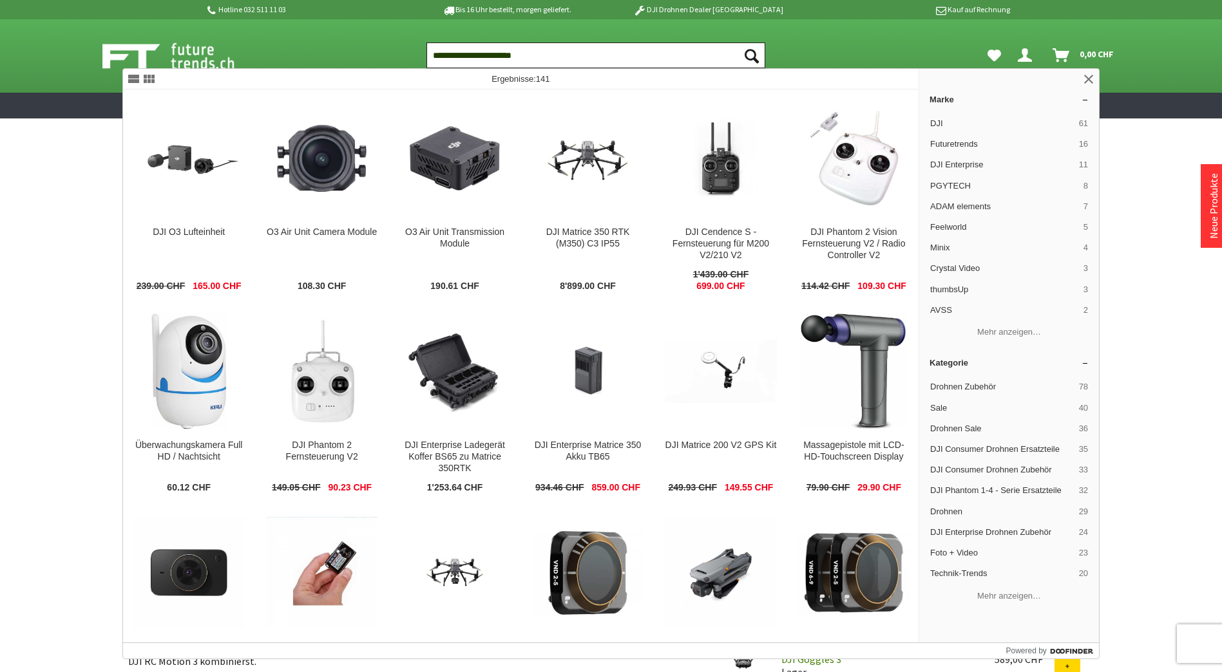
type input "**********"
click at [738, 42] on button "Suchen" at bounding box center [751, 55] width 27 height 26
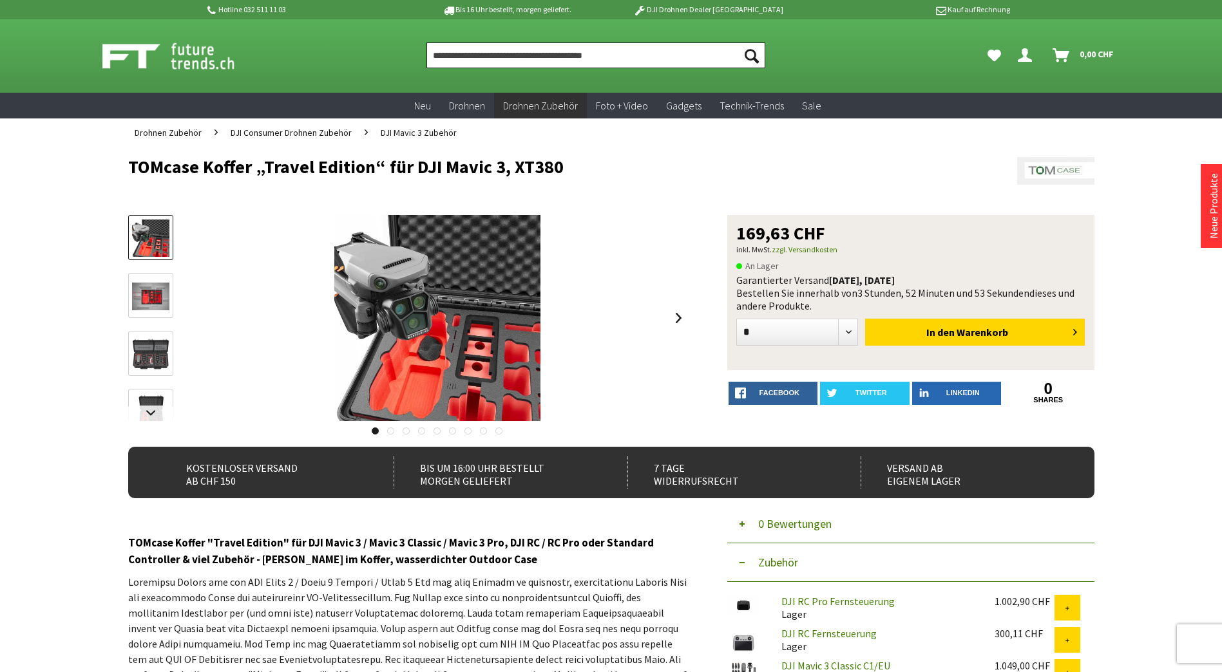
click at [480, 57] on input "Produkt, Marke, Kategorie, EAN, Artikelnummer…" at bounding box center [595, 55] width 339 height 26
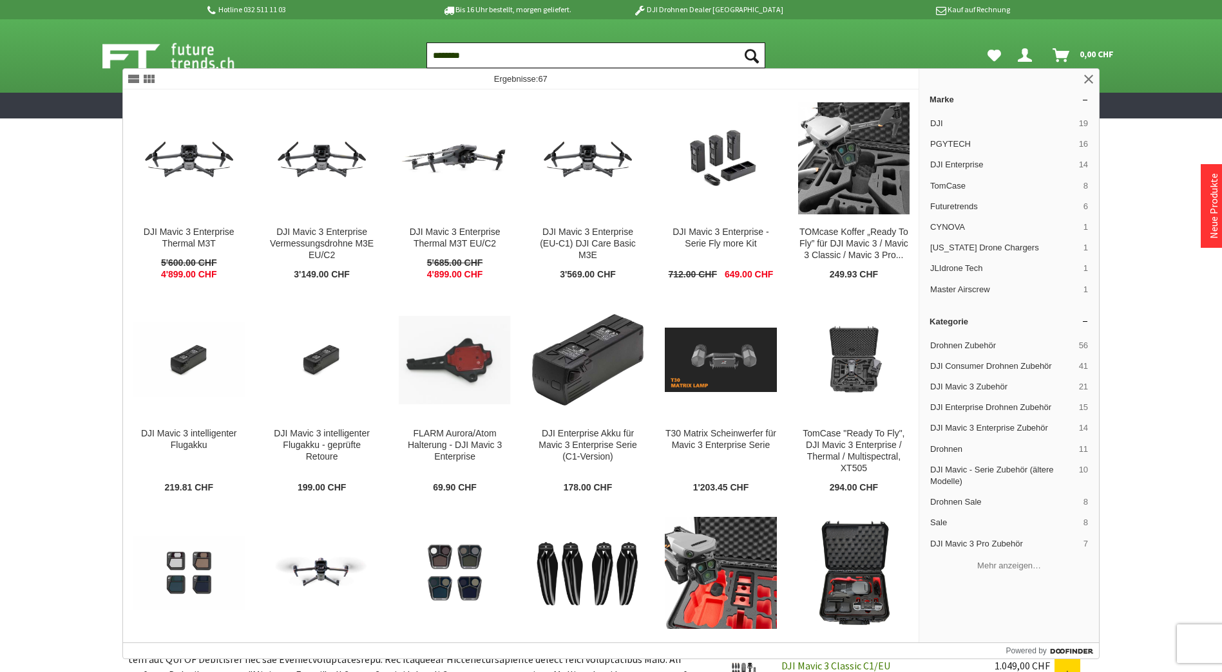
type input "********"
click at [738, 42] on button "Suchen" at bounding box center [751, 55] width 27 height 26
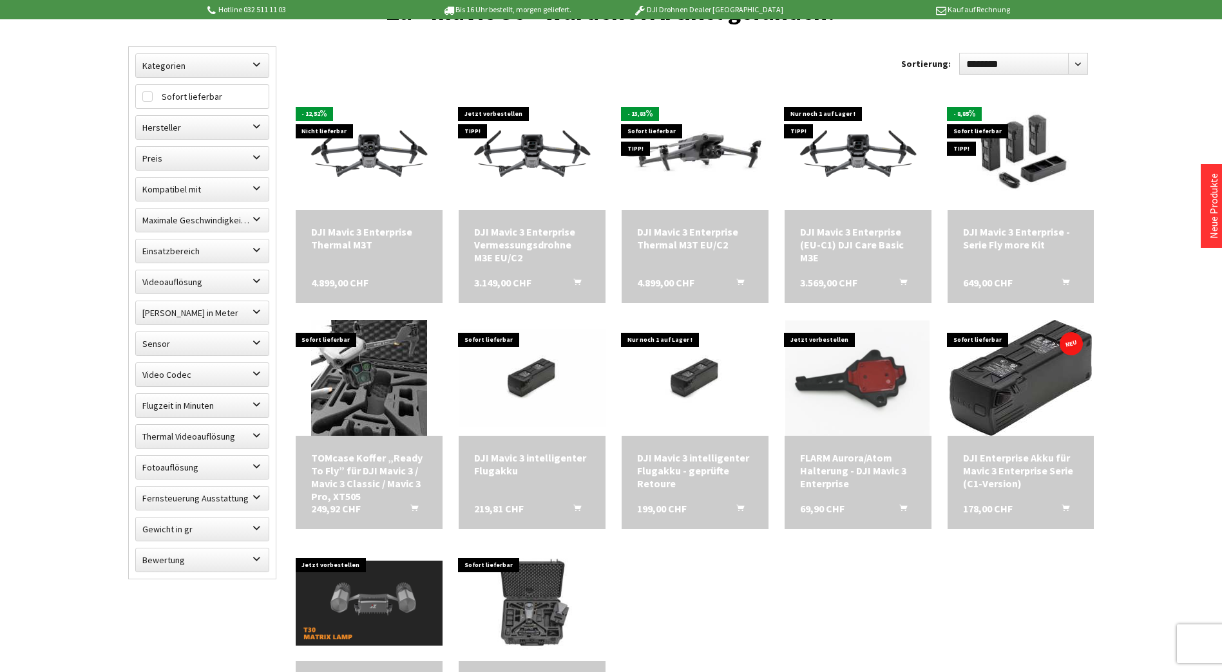
scroll to position [322, 0]
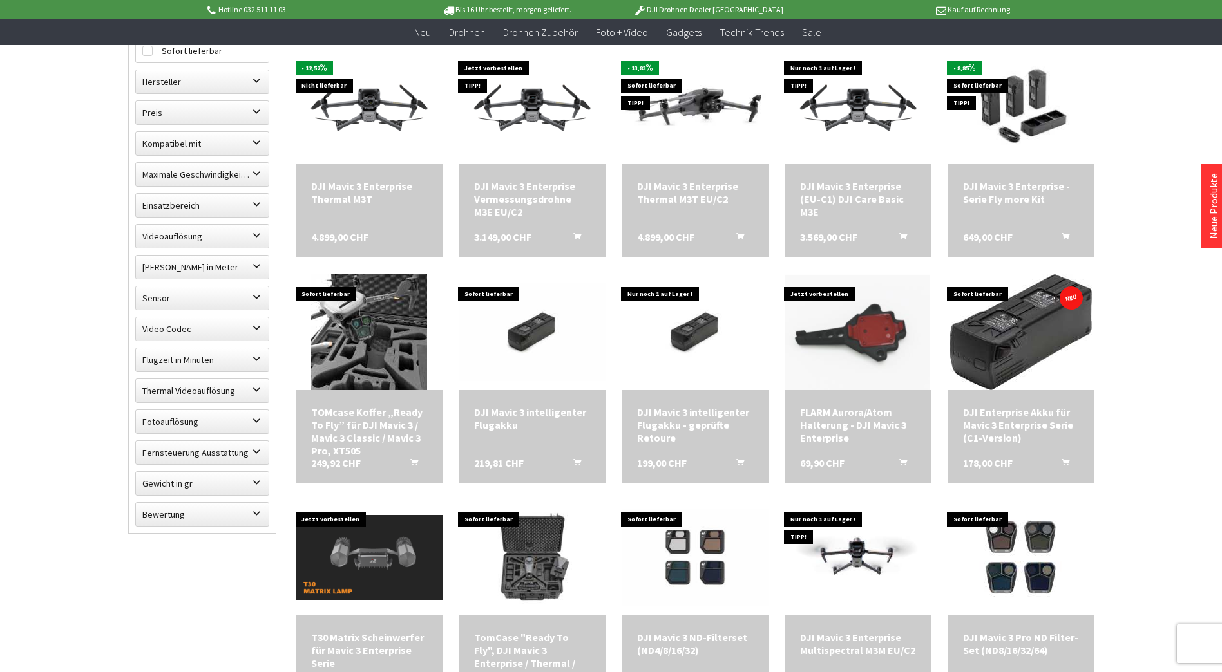
scroll to position [71, 0]
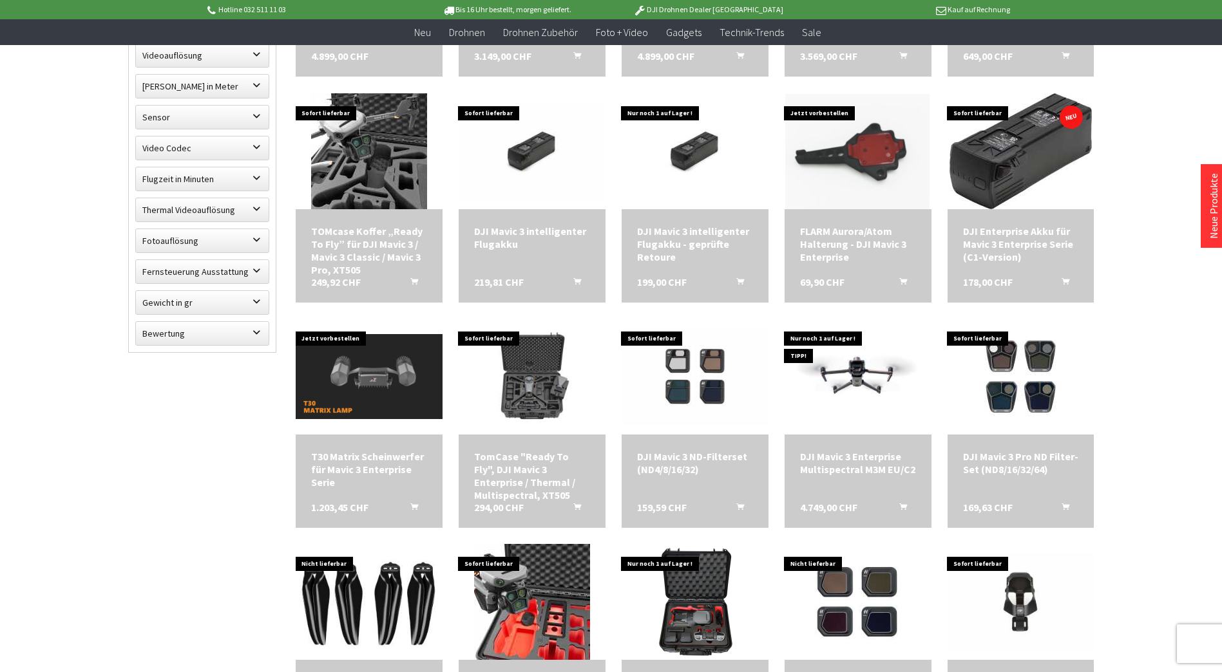
scroll to position [580, 0]
